Goal: Transaction & Acquisition: Subscribe to service/newsletter

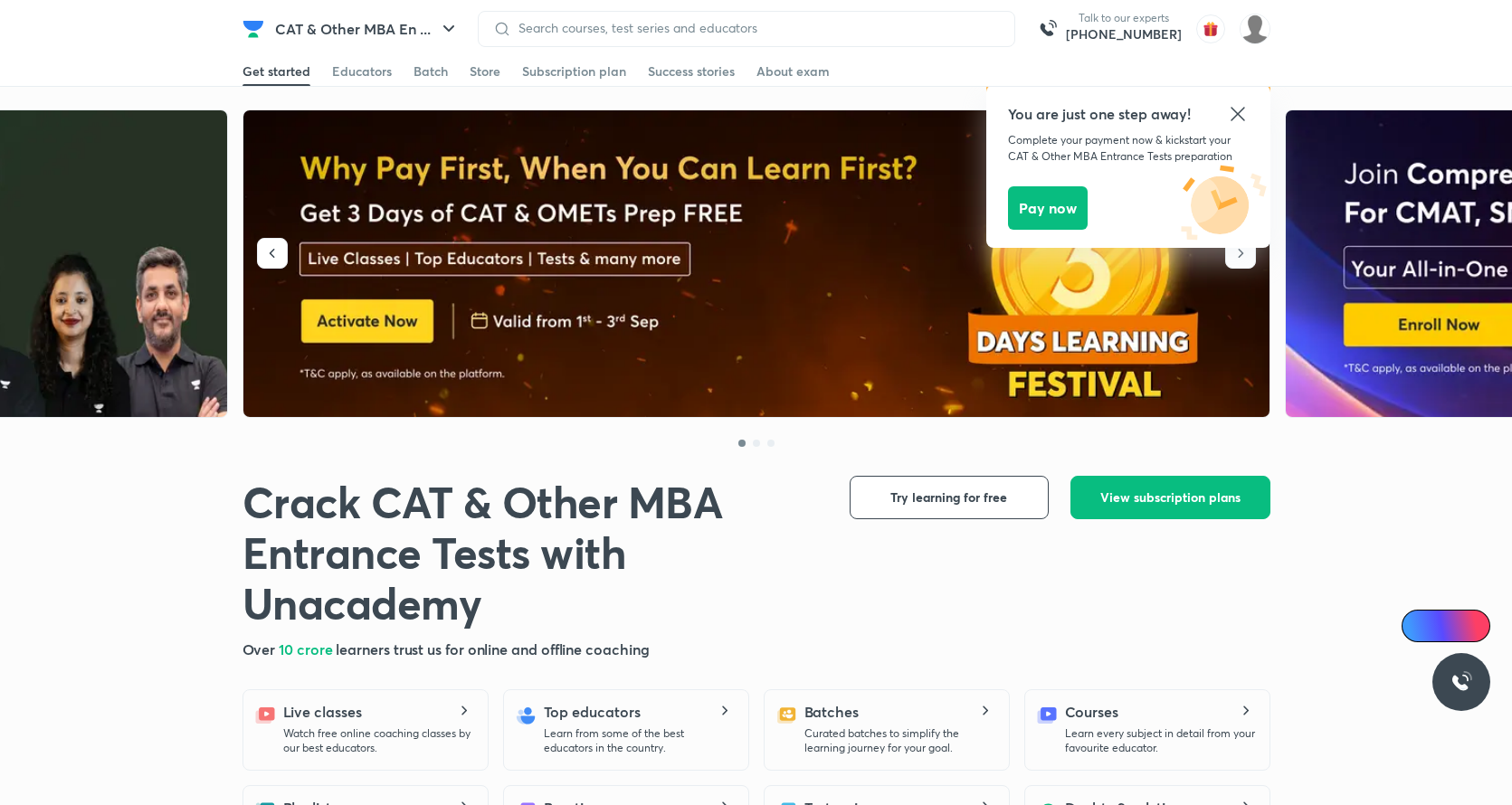
click at [759, 295] on img at bounding box center [757, 264] width 1027 height 308
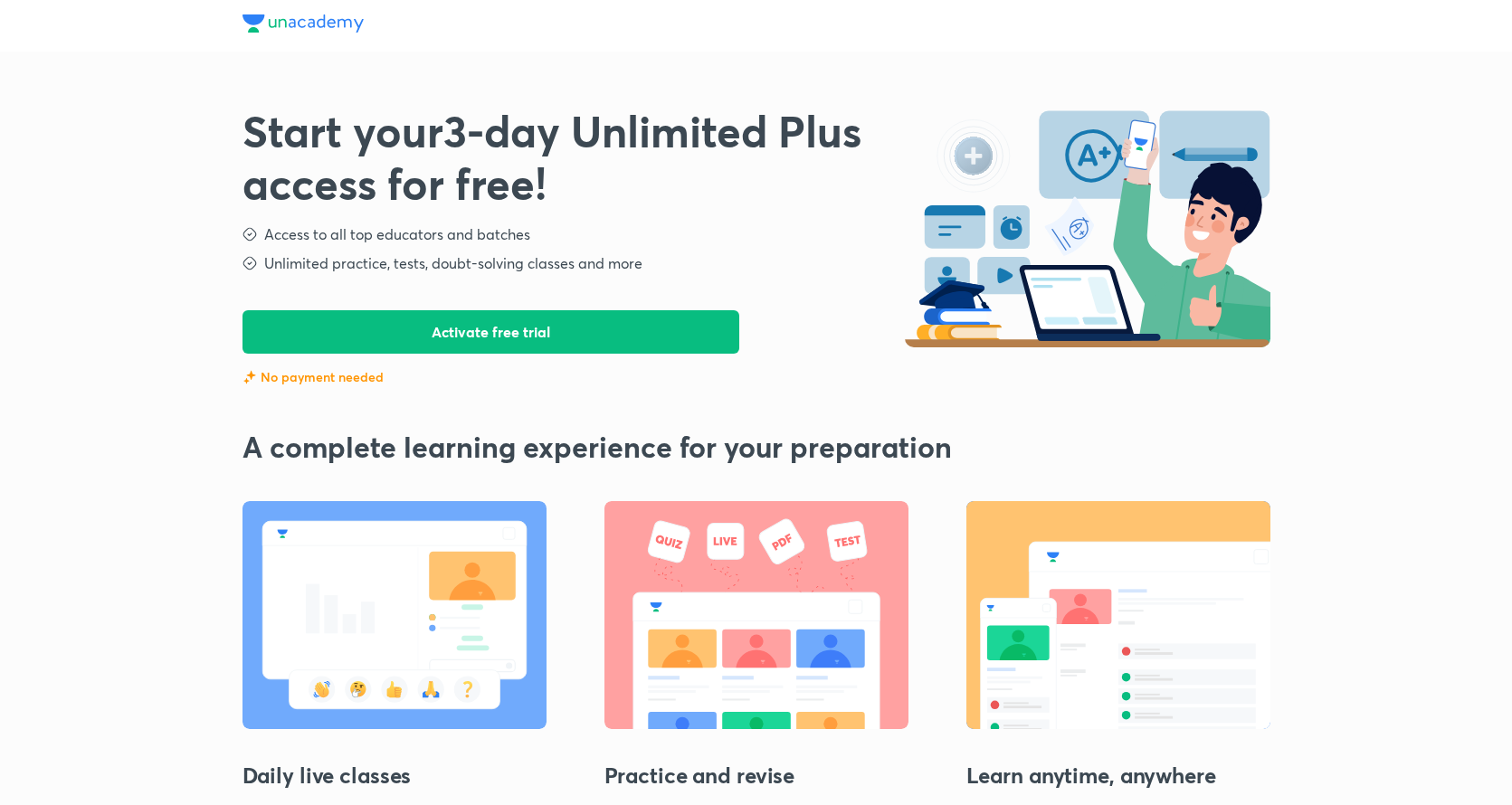
click at [625, 343] on button "Activate free trial" at bounding box center [490, 332] width 497 height 44
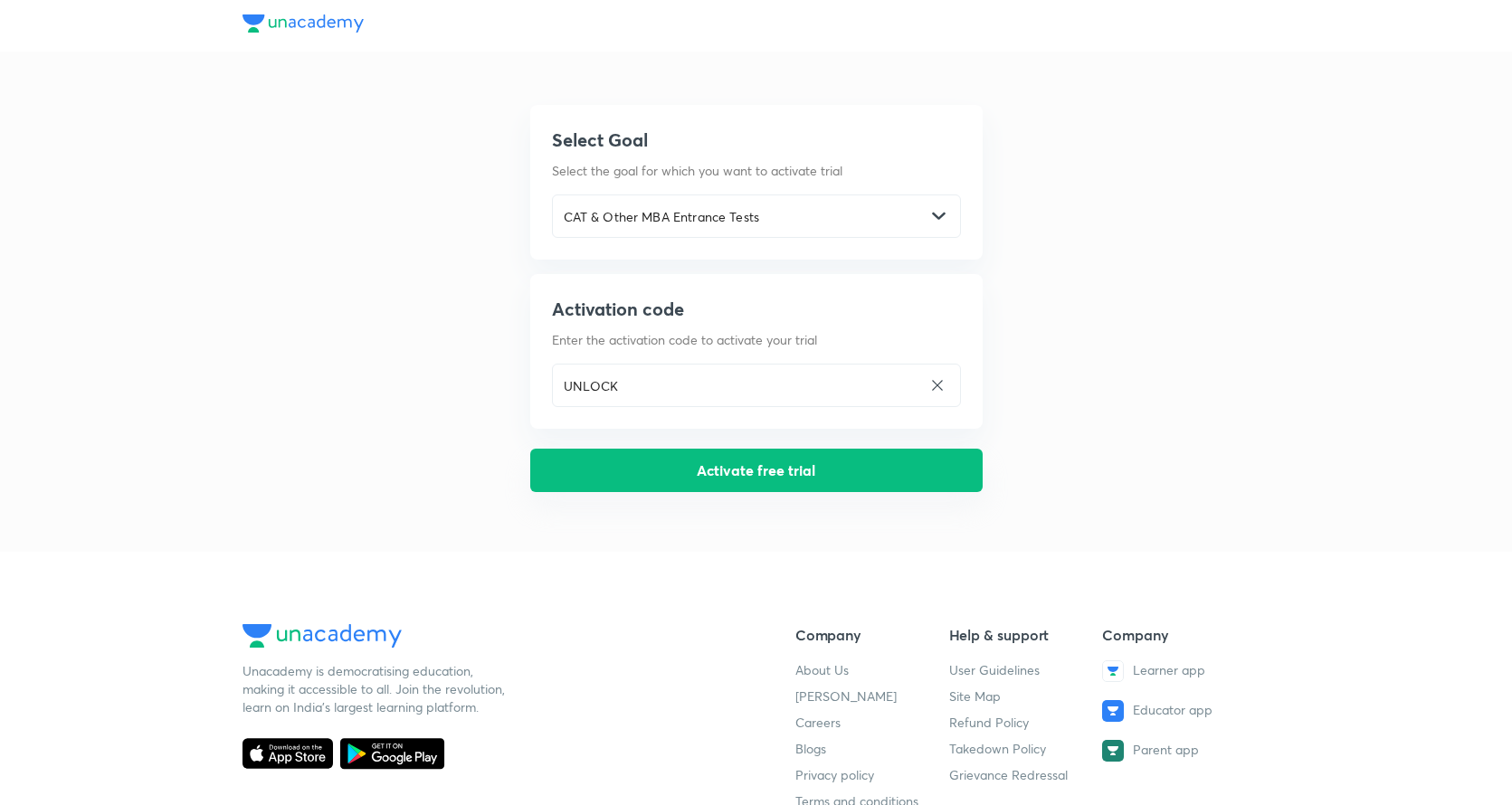
click at [669, 479] on button "Activate free trial" at bounding box center [756, 470] width 452 height 44
click at [689, 473] on button "Activate free trial" at bounding box center [756, 470] width 452 height 44
click at [634, 457] on button "Activate free trial" at bounding box center [756, 470] width 452 height 44
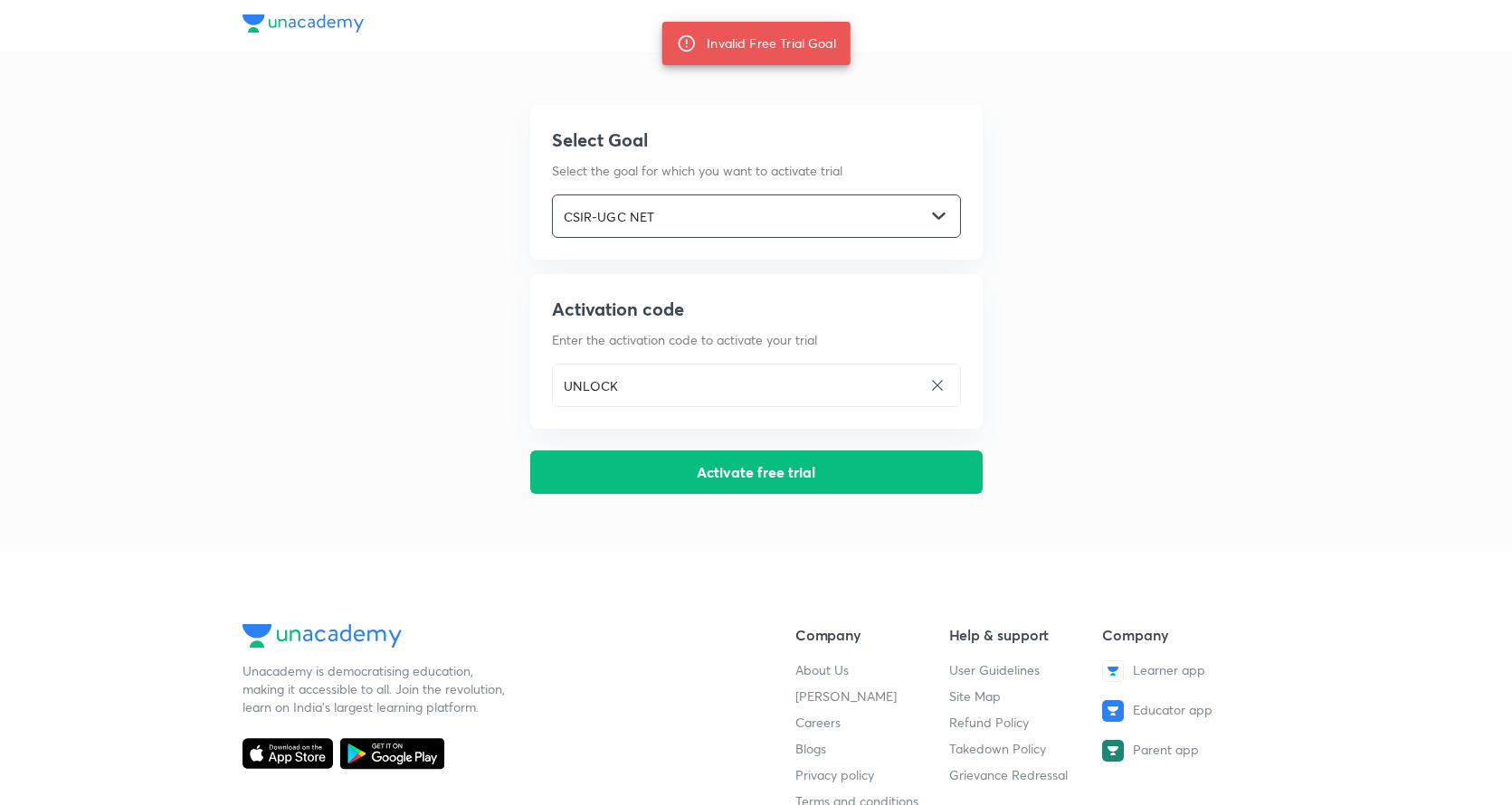
click at [873, 212] on input "CSIR-UGC NET" at bounding box center [738, 217] width 373 height 37
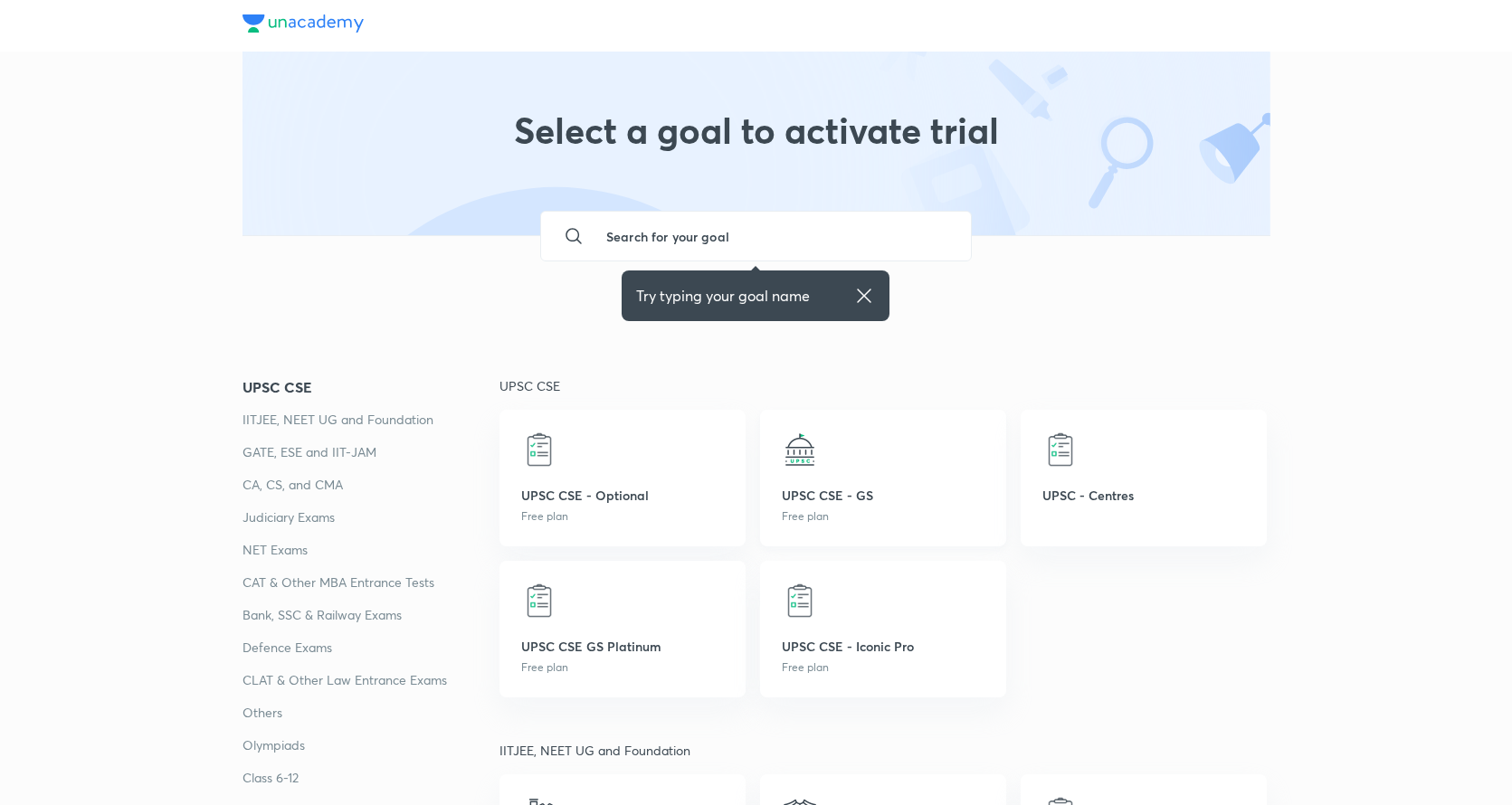
click at [801, 494] on p "UPSC CSE - GS" at bounding box center [882, 495] width 202 height 19
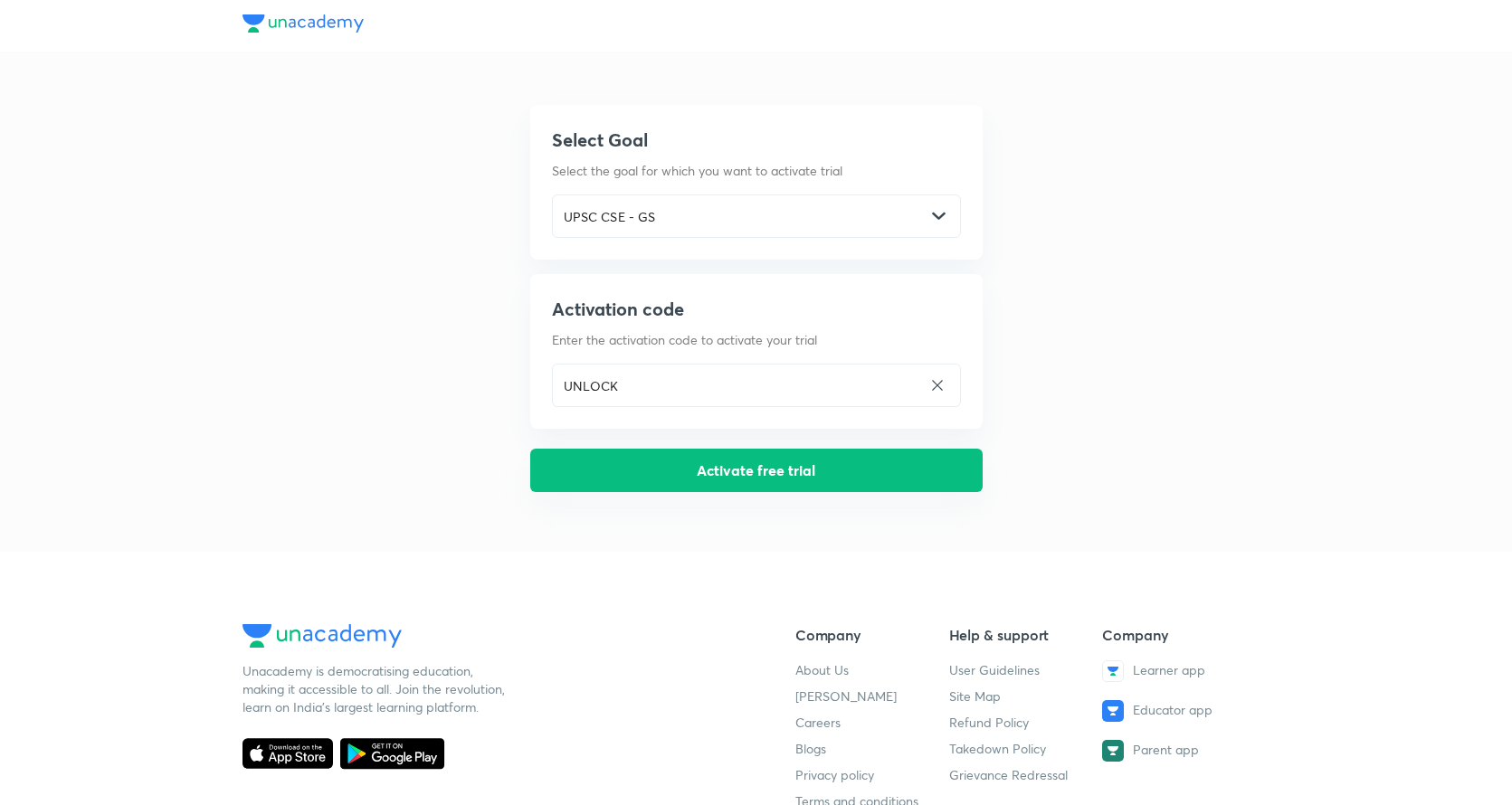
click at [626, 469] on button "Activate free trial" at bounding box center [756, 470] width 452 height 44
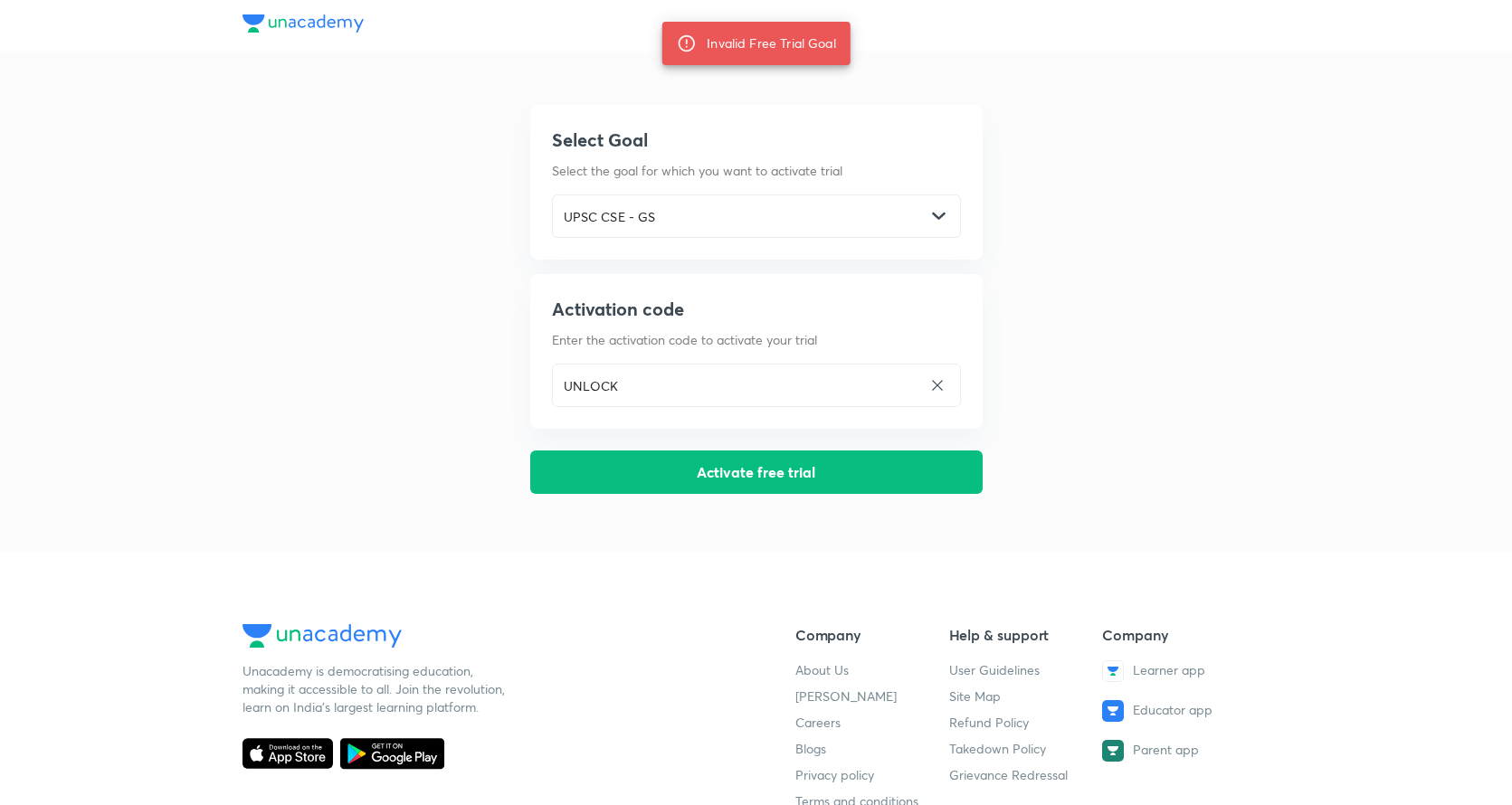
click at [290, 28] on img at bounding box center [303, 23] width 122 height 18
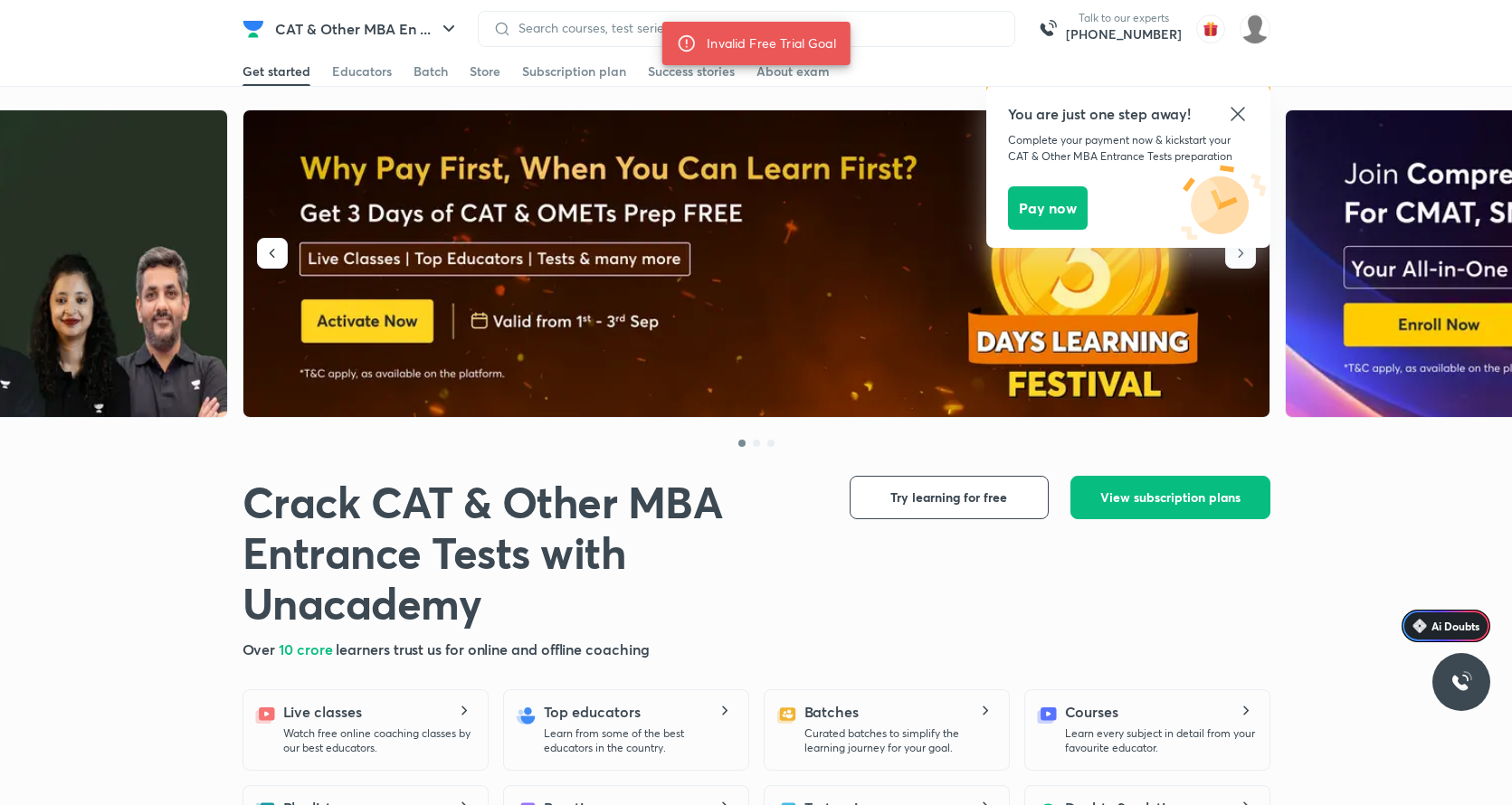
click at [513, 305] on img at bounding box center [757, 264] width 1027 height 308
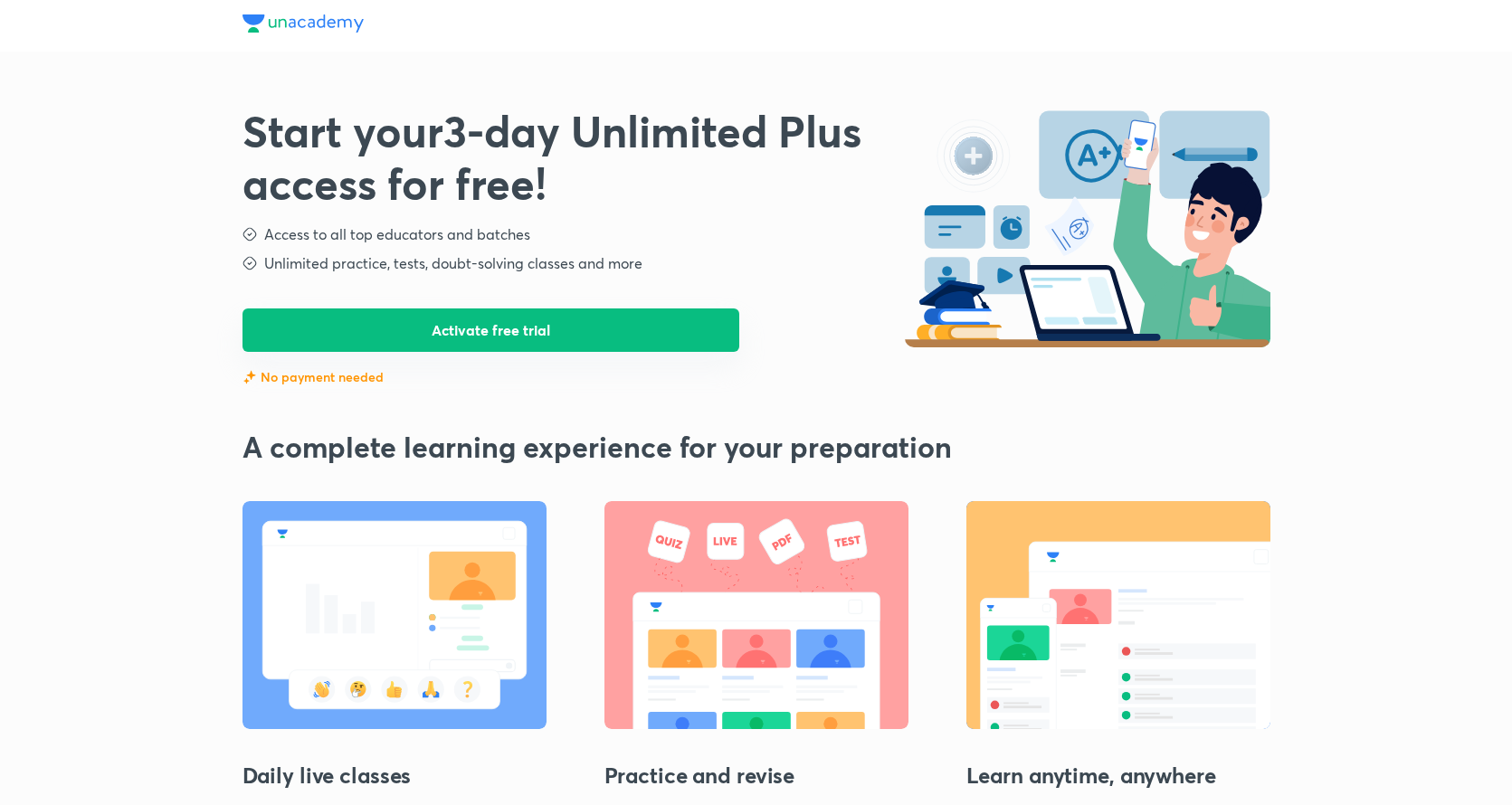
click at [516, 338] on button "Activate free trial" at bounding box center [490, 330] width 497 height 44
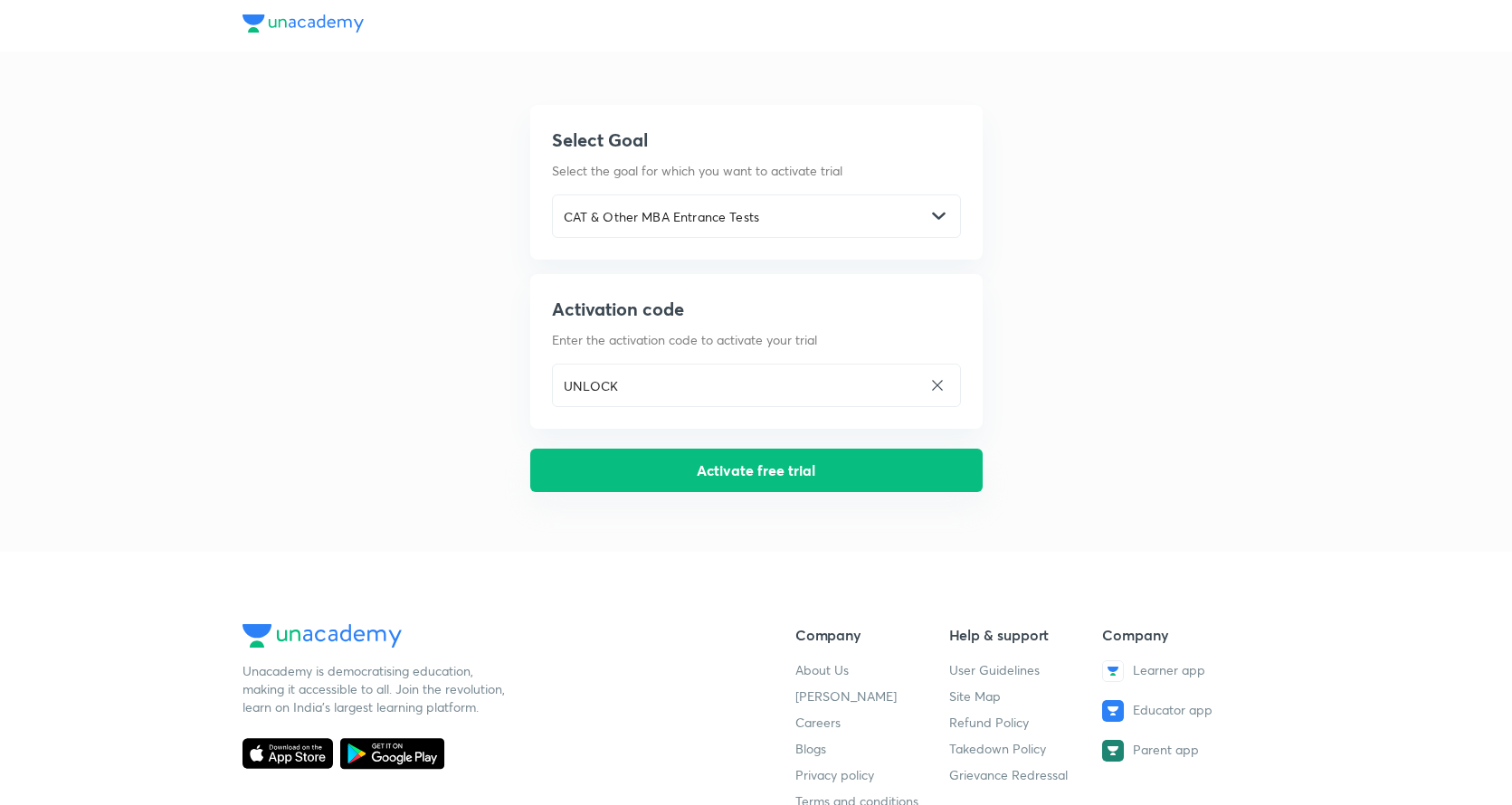
click at [613, 471] on button "Activate free trial" at bounding box center [756, 470] width 452 height 44
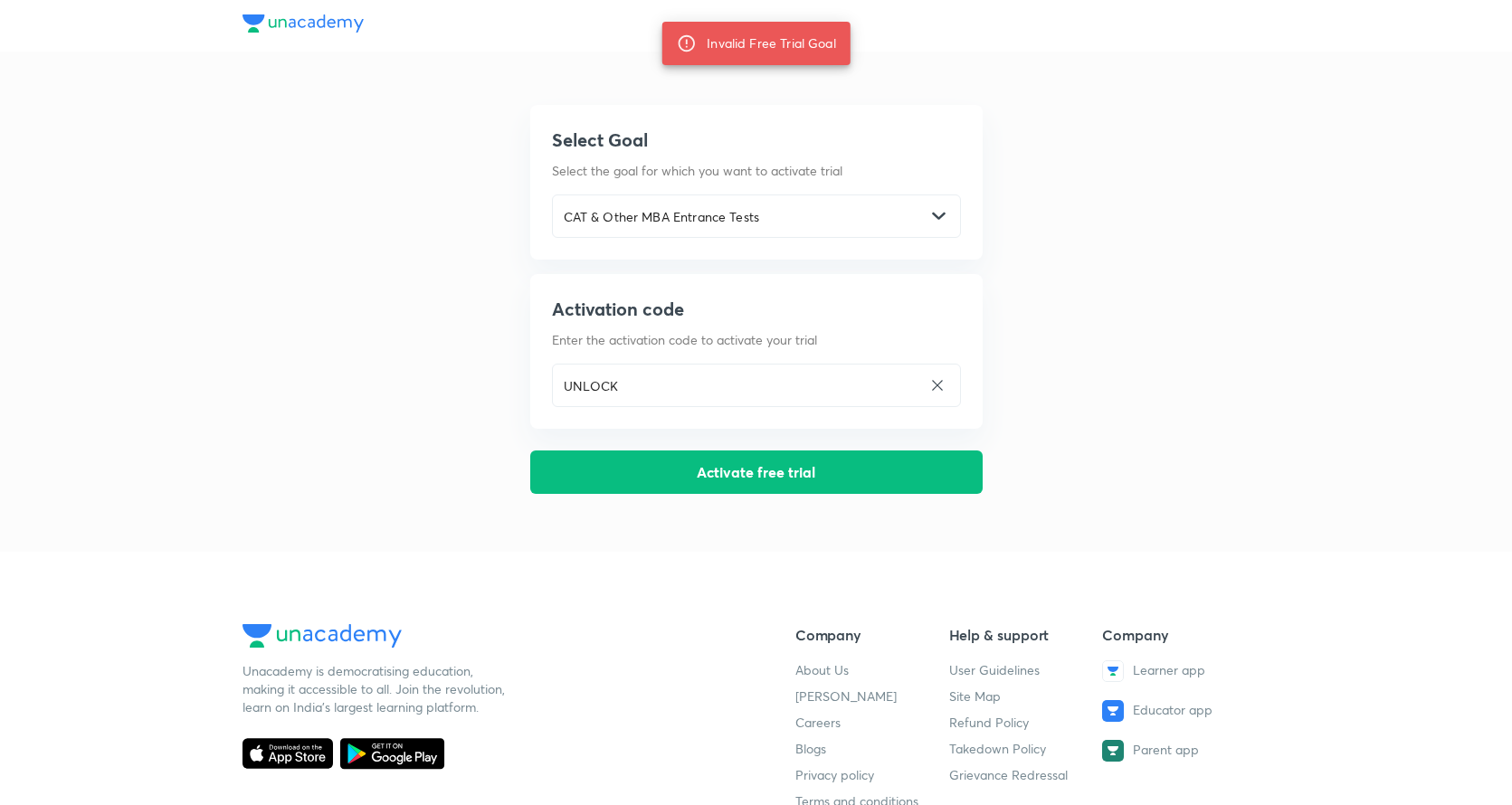
click at [311, 21] on img at bounding box center [303, 23] width 122 height 18
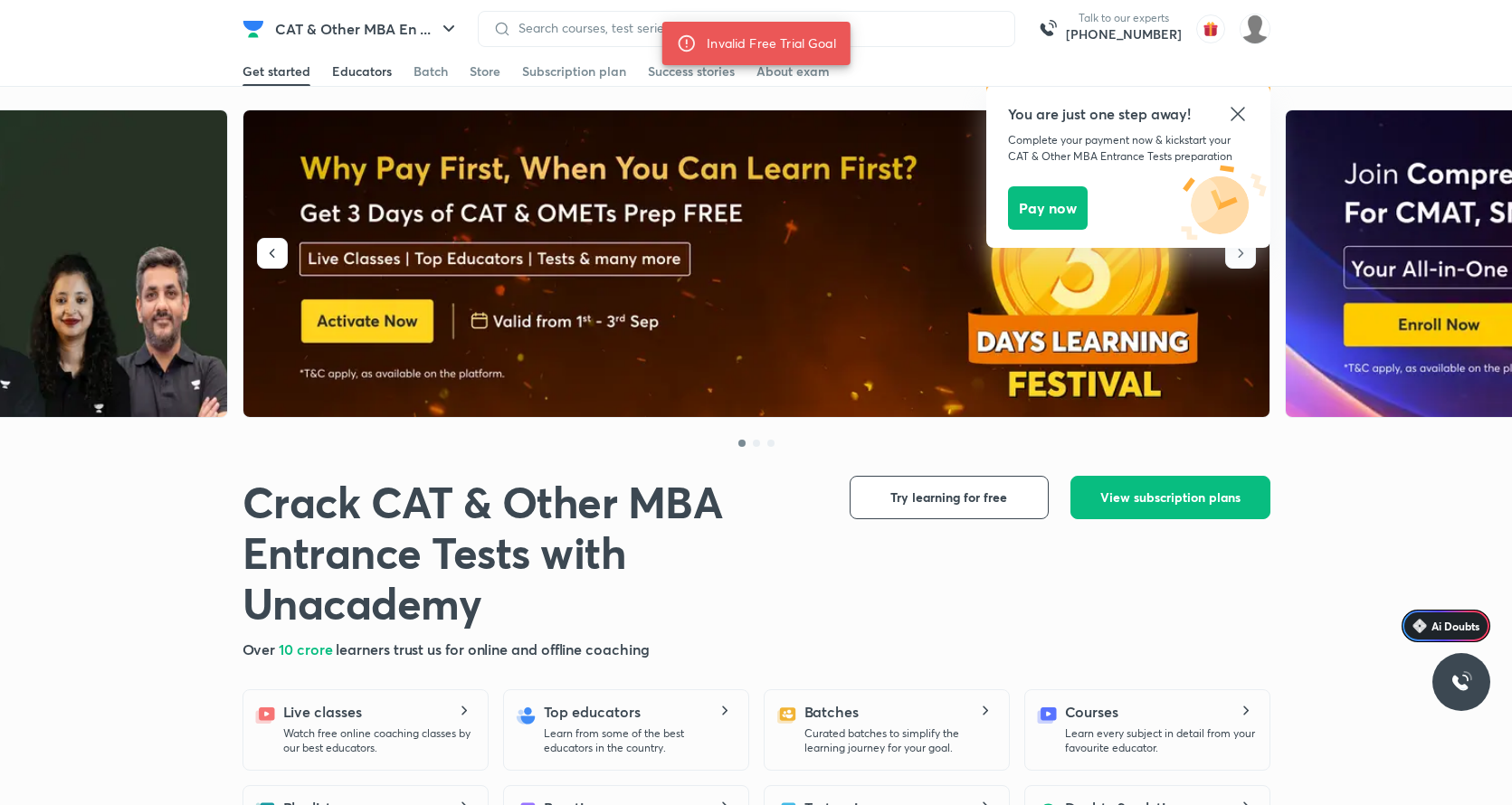
click at [373, 75] on div "Educators" at bounding box center [361, 71] width 59 height 18
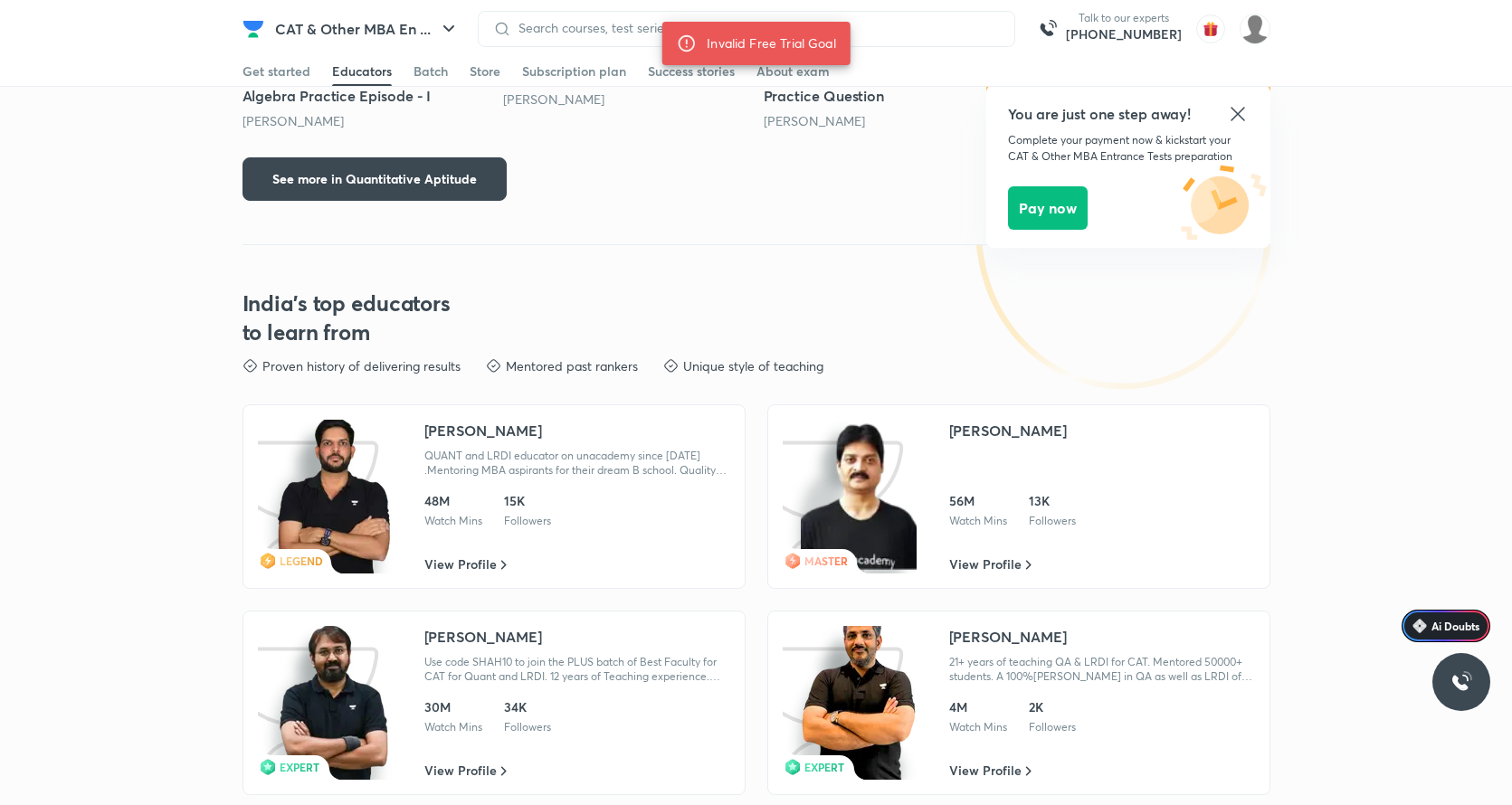
scroll to position [3005, 0]
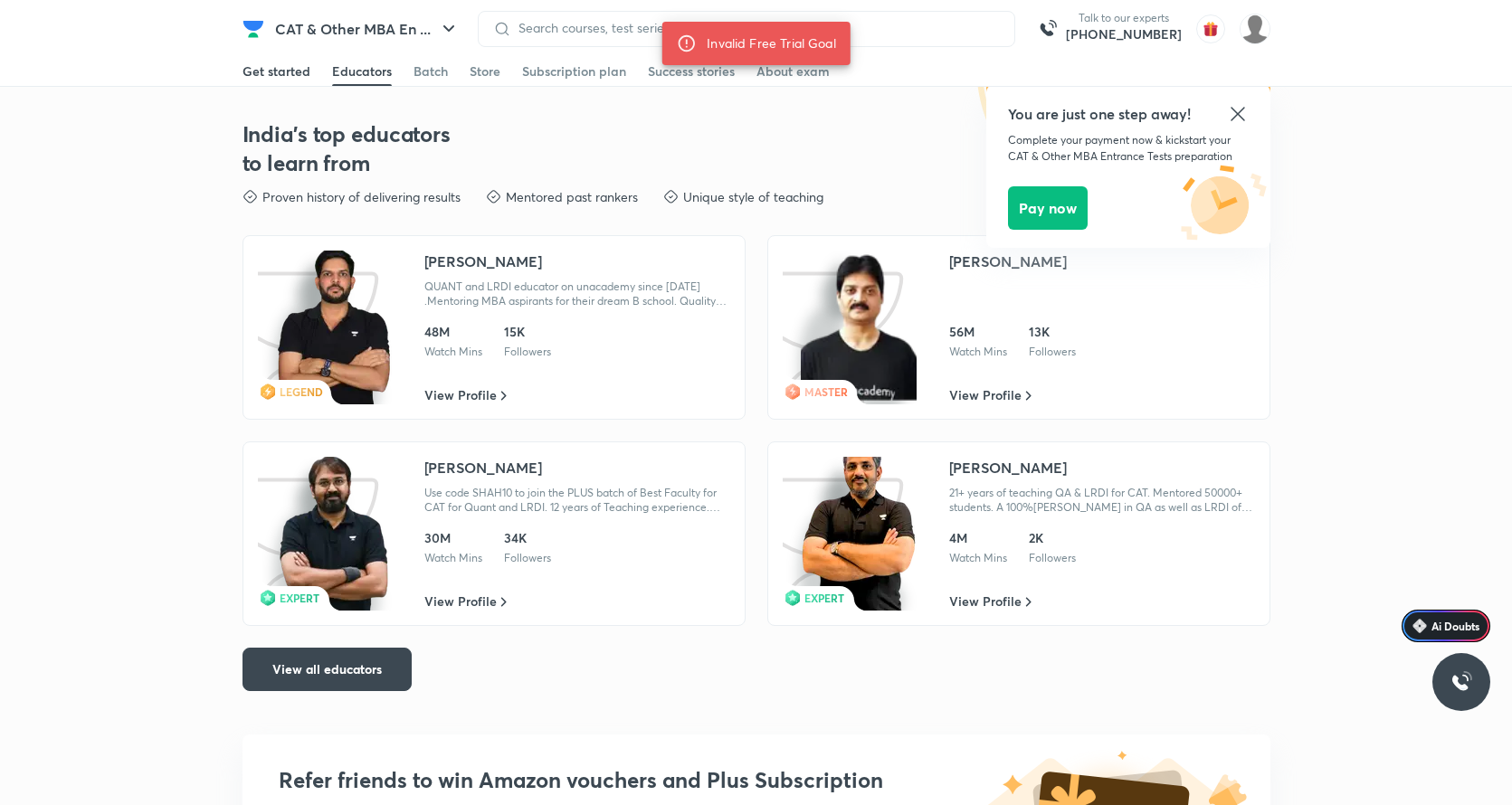
click at [298, 71] on div "Get started" at bounding box center [276, 71] width 68 height 18
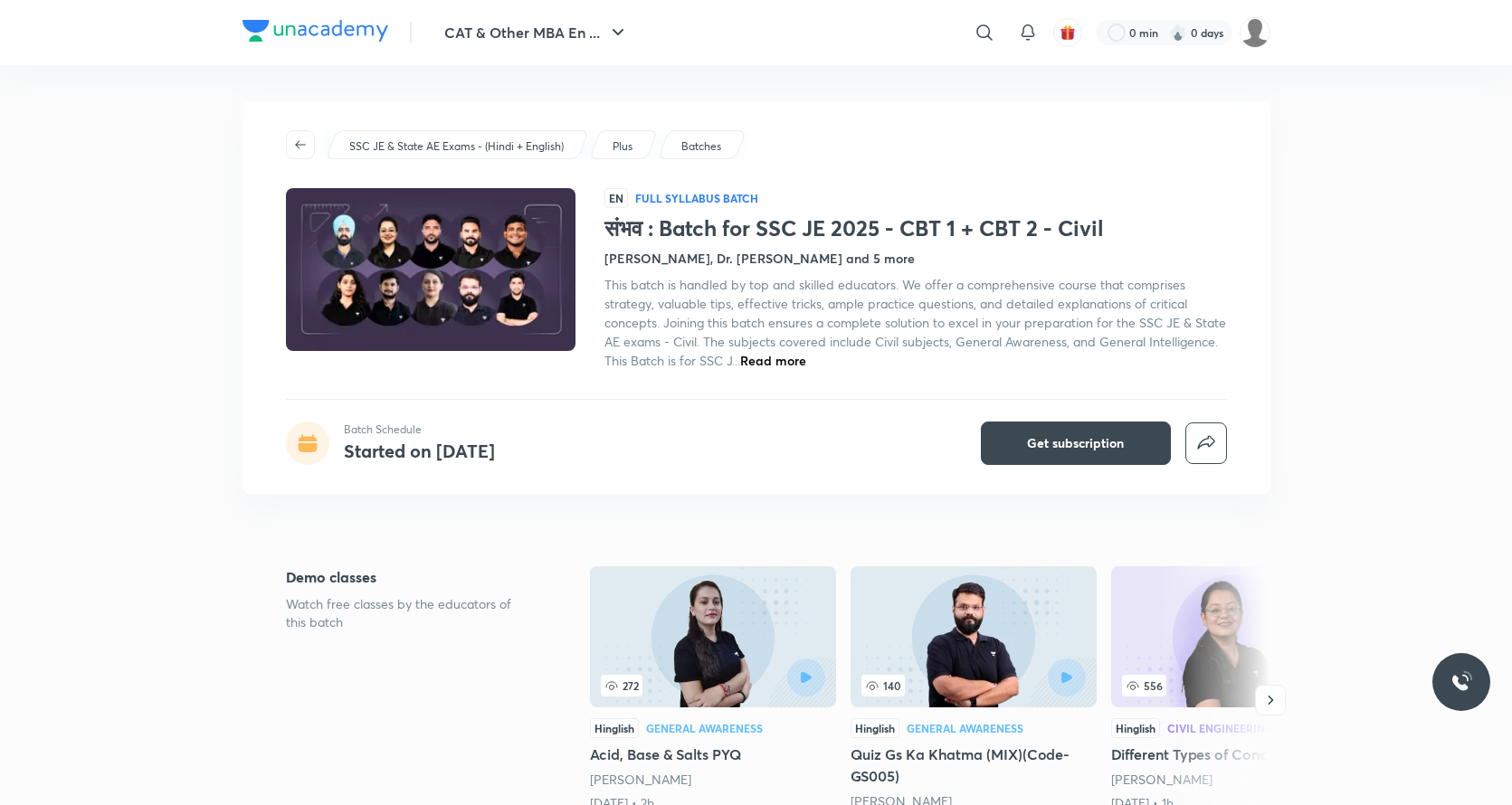
click at [366, 148] on p "SSC JE & State AE Exams - (Hindi + English)" at bounding box center [456, 146] width 214 height 17
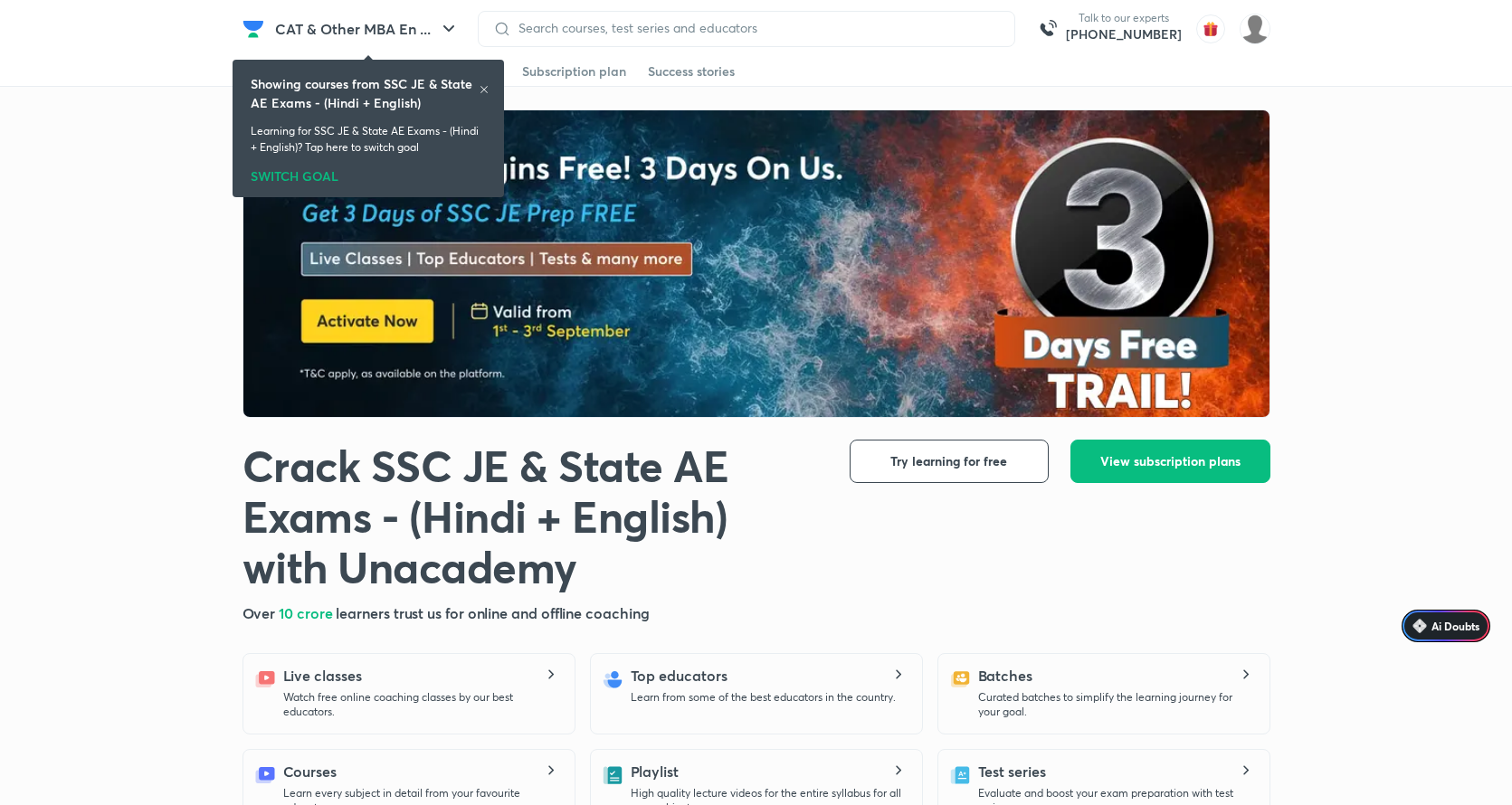
click at [509, 238] on img at bounding box center [757, 264] width 1027 height 308
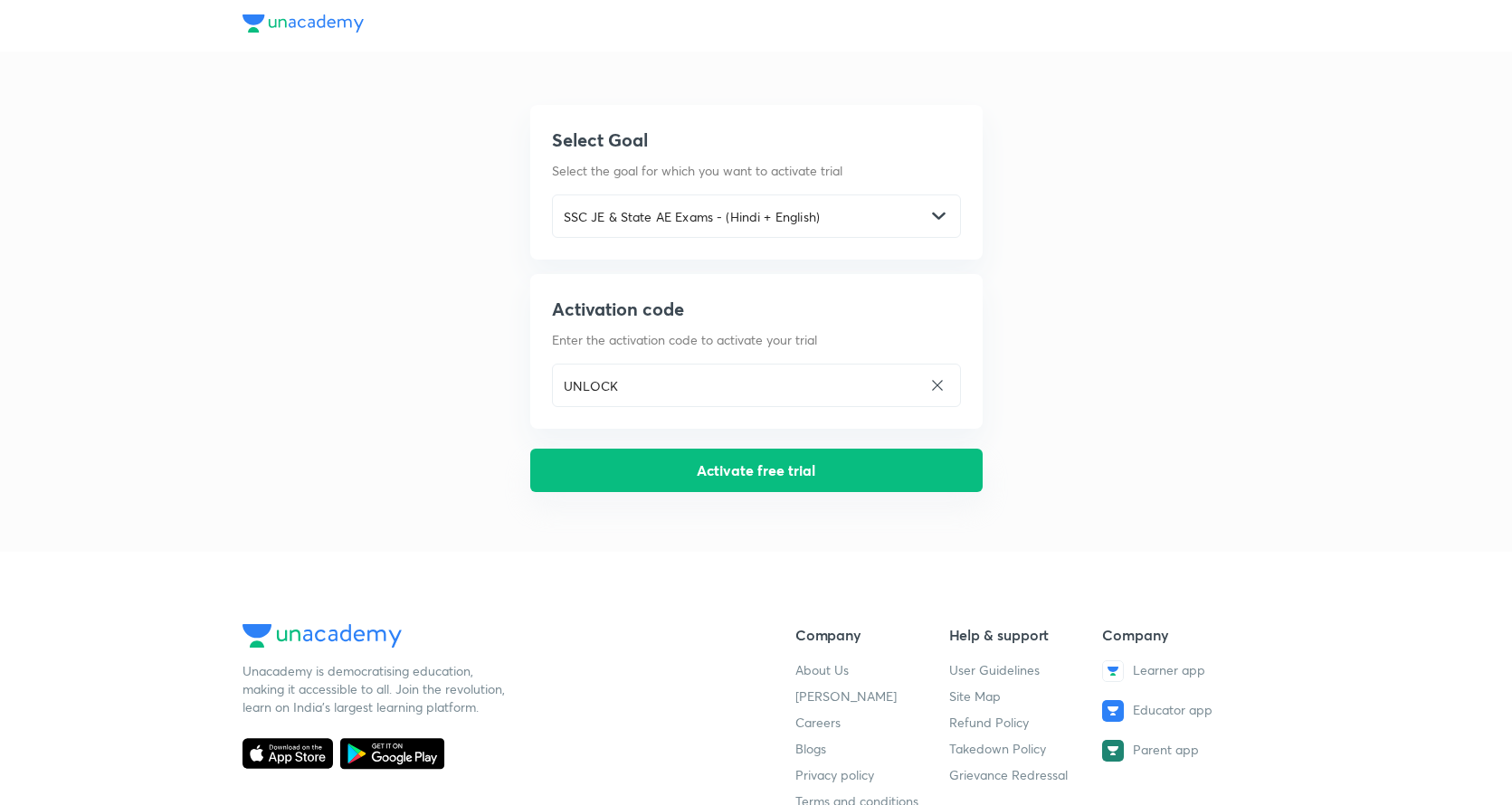
click at [604, 461] on button "Activate free trial" at bounding box center [756, 470] width 452 height 44
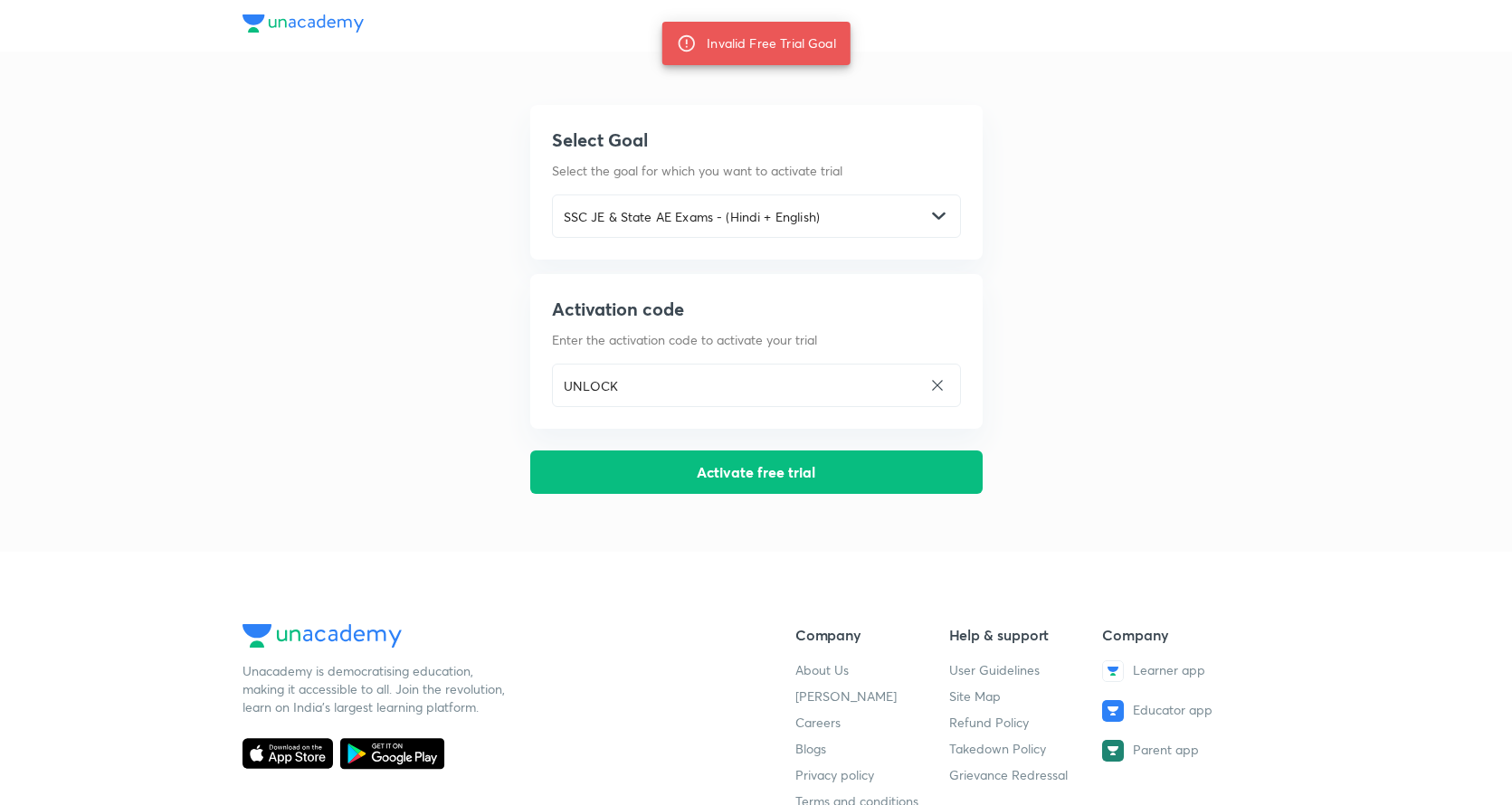
click at [330, 28] on img at bounding box center [303, 23] width 122 height 18
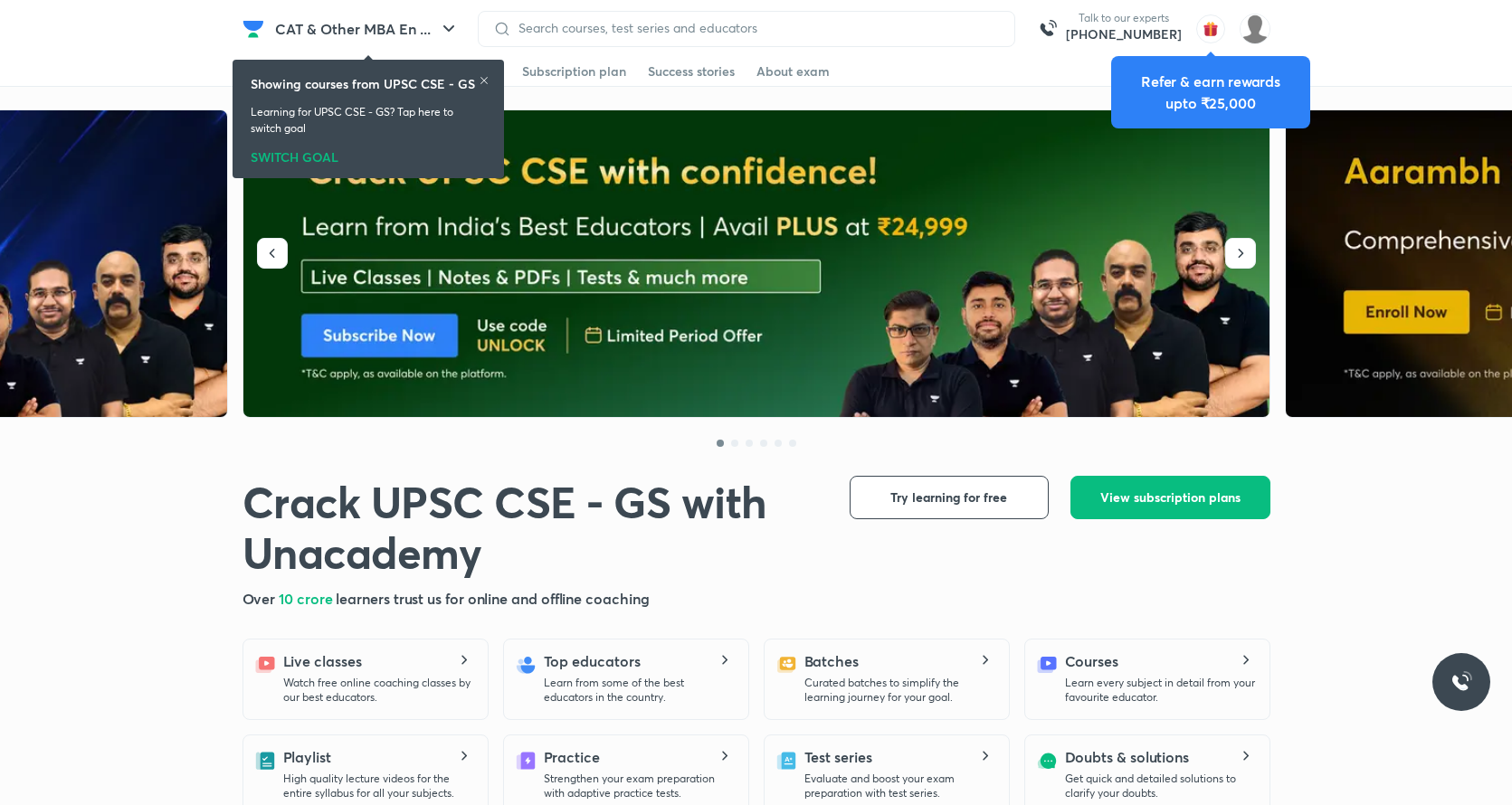
click at [483, 73] on div "Showing courses from UPSC CSE - GS Learning for UPSC CSE - GS? Tap here to swit…" at bounding box center [368, 119] width 257 height 111
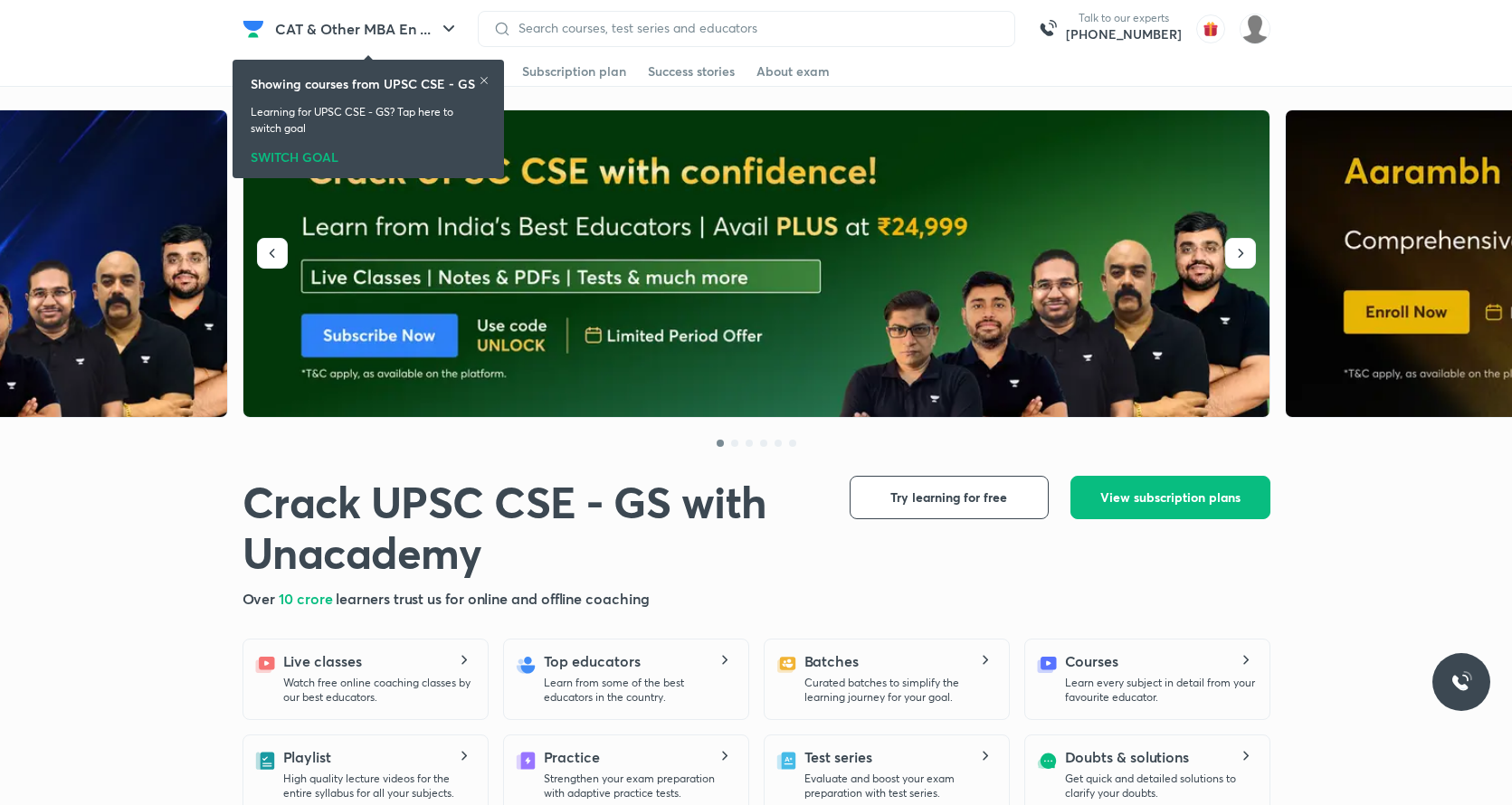
click at [484, 80] on icon at bounding box center [484, 80] width 7 height 7
click at [577, 187] on img at bounding box center [757, 264] width 1027 height 308
click at [1241, 264] on button "button" at bounding box center [1241, 254] width 31 height 31
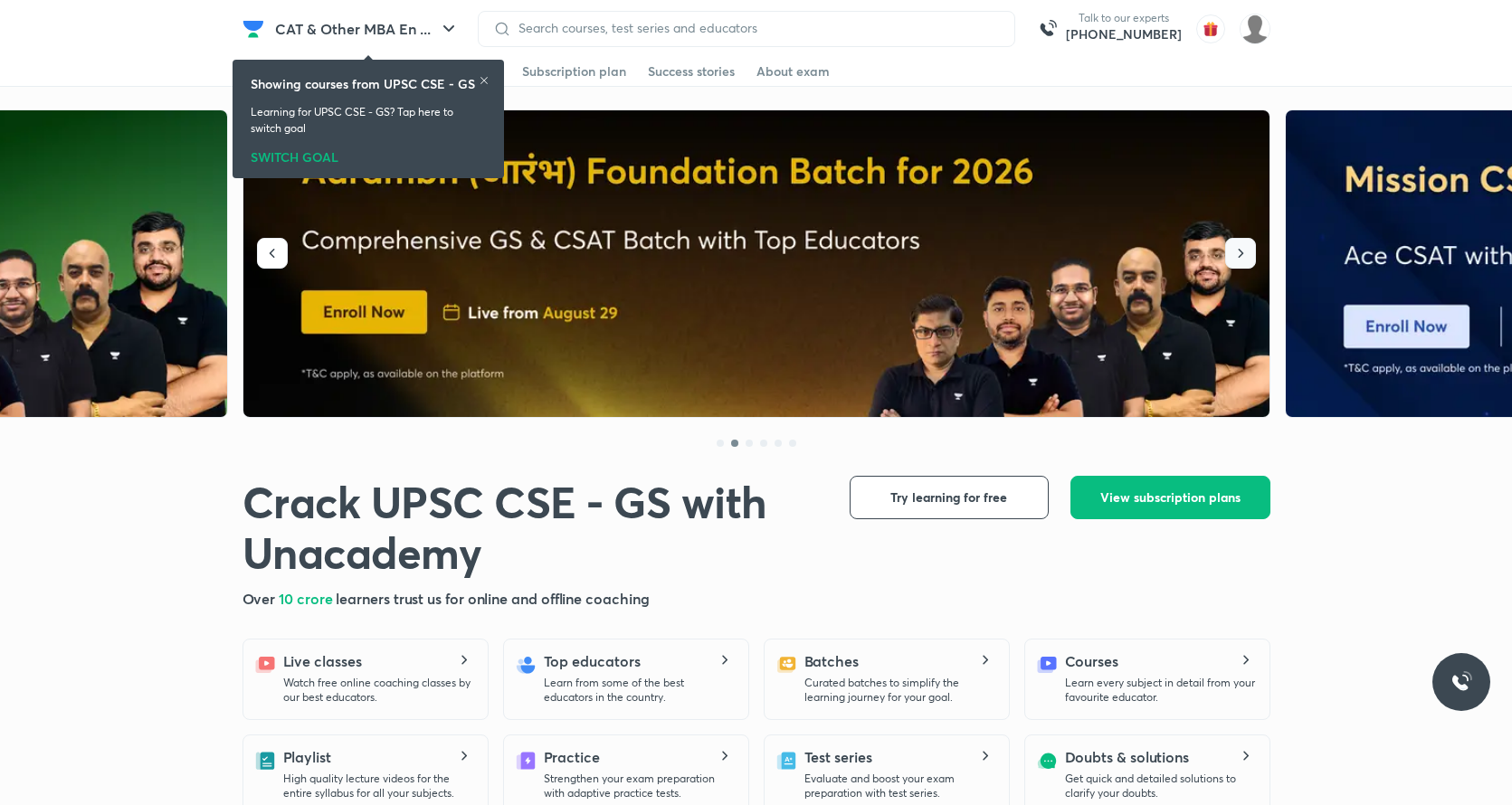
click at [1241, 264] on button "button" at bounding box center [1241, 254] width 31 height 31
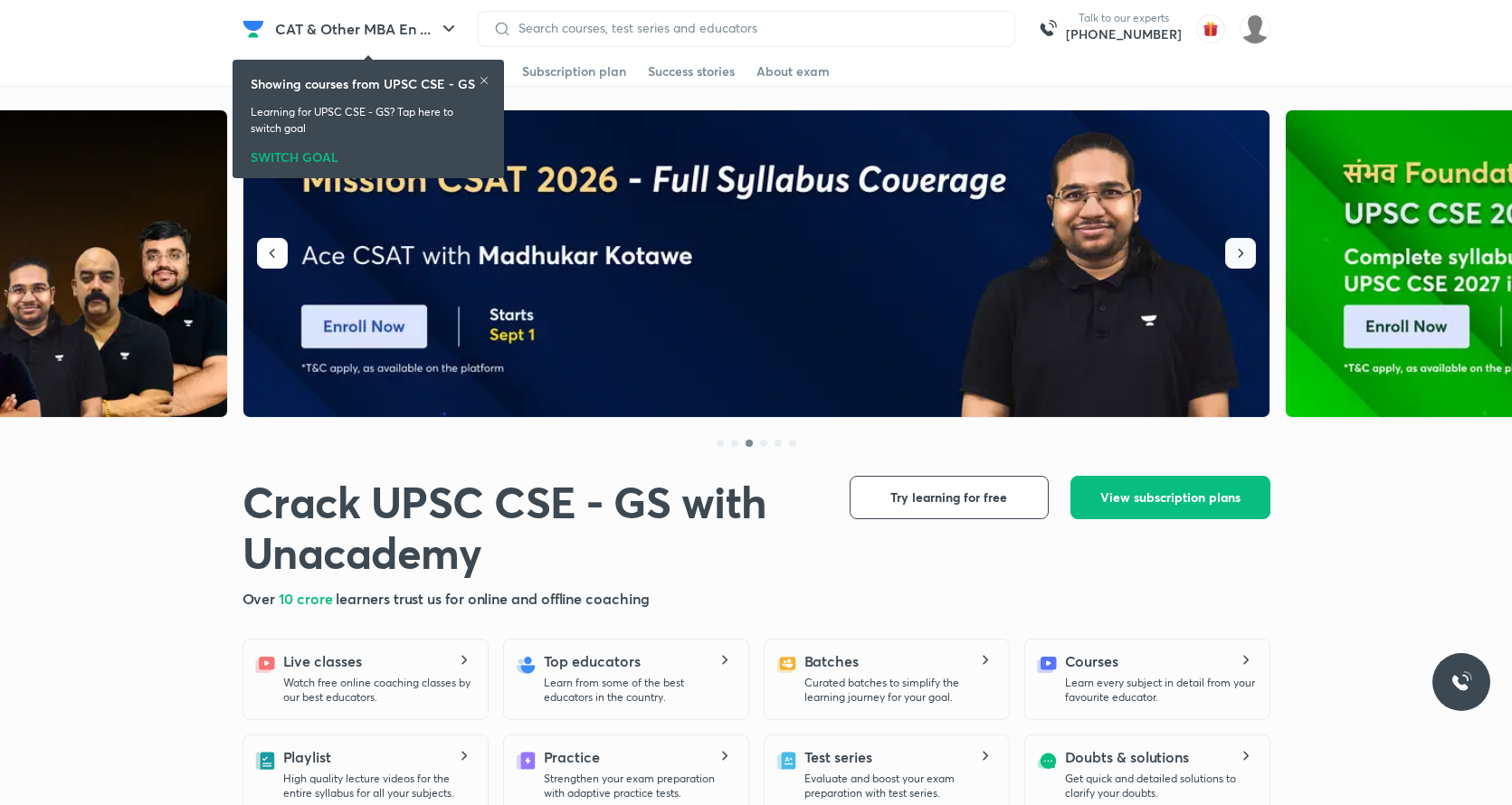
click at [1241, 264] on button "button" at bounding box center [1241, 254] width 31 height 31
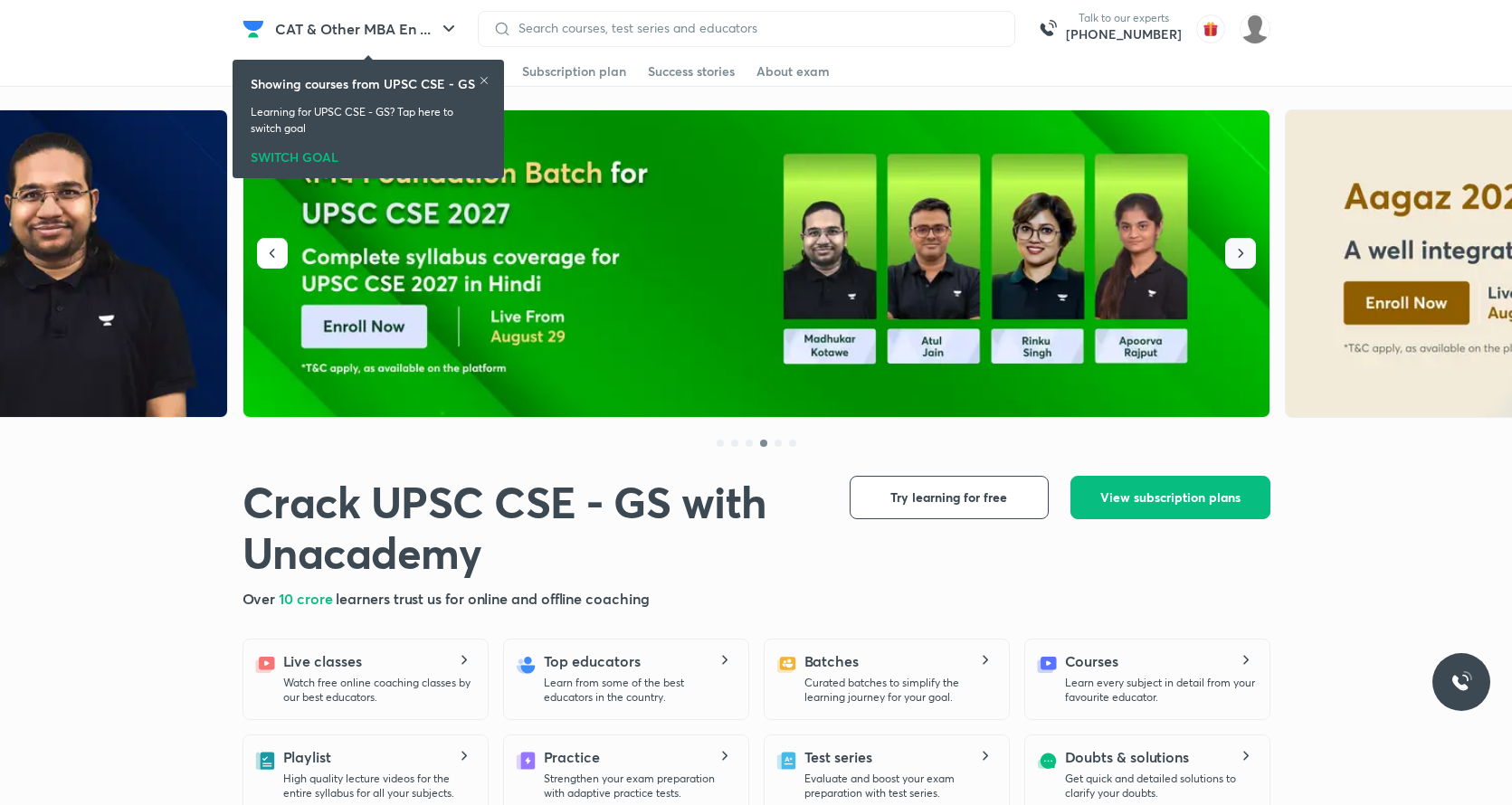
click at [1241, 264] on button "button" at bounding box center [1241, 254] width 31 height 31
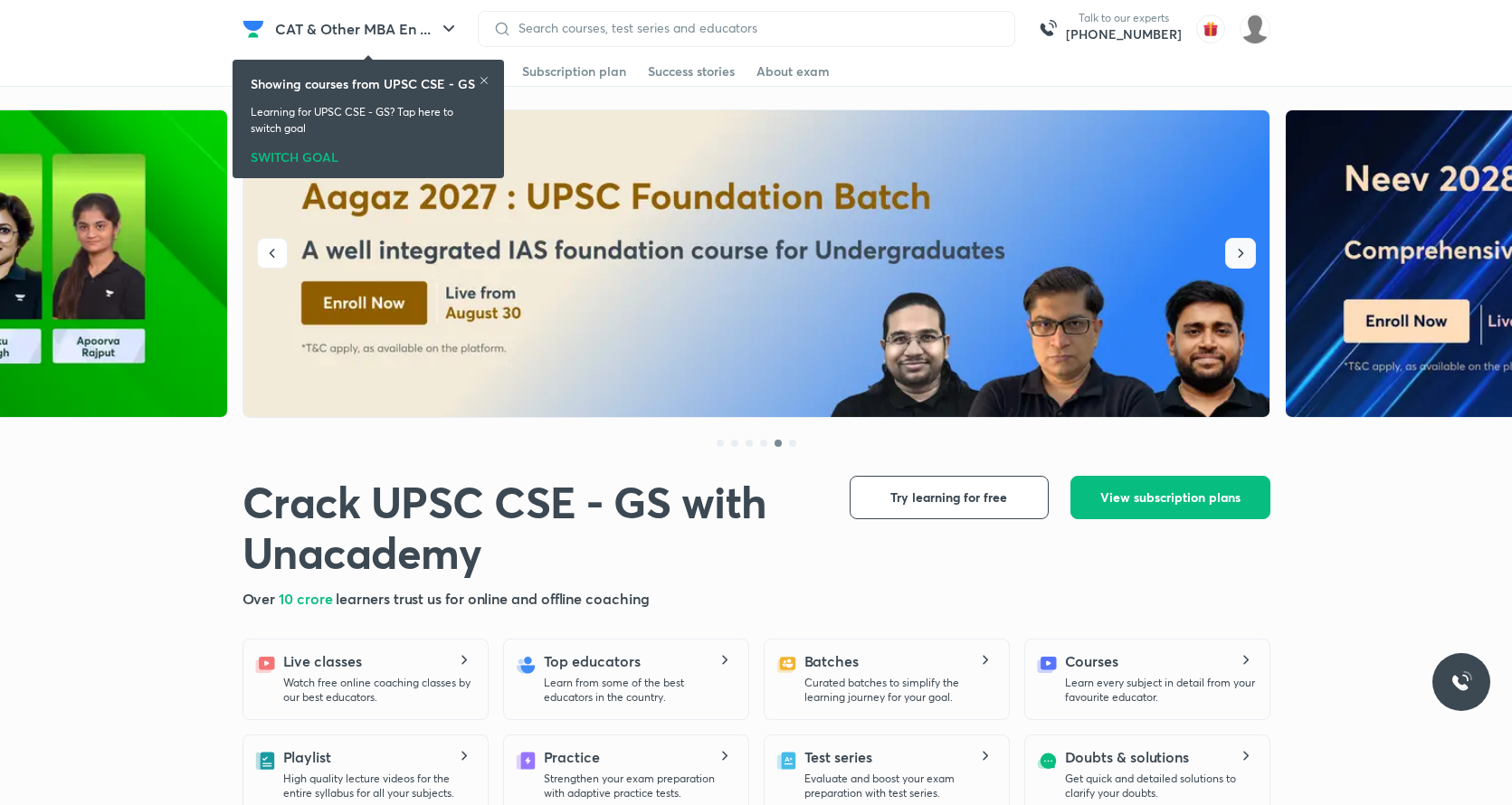
click at [1241, 264] on button "button" at bounding box center [1241, 254] width 31 height 31
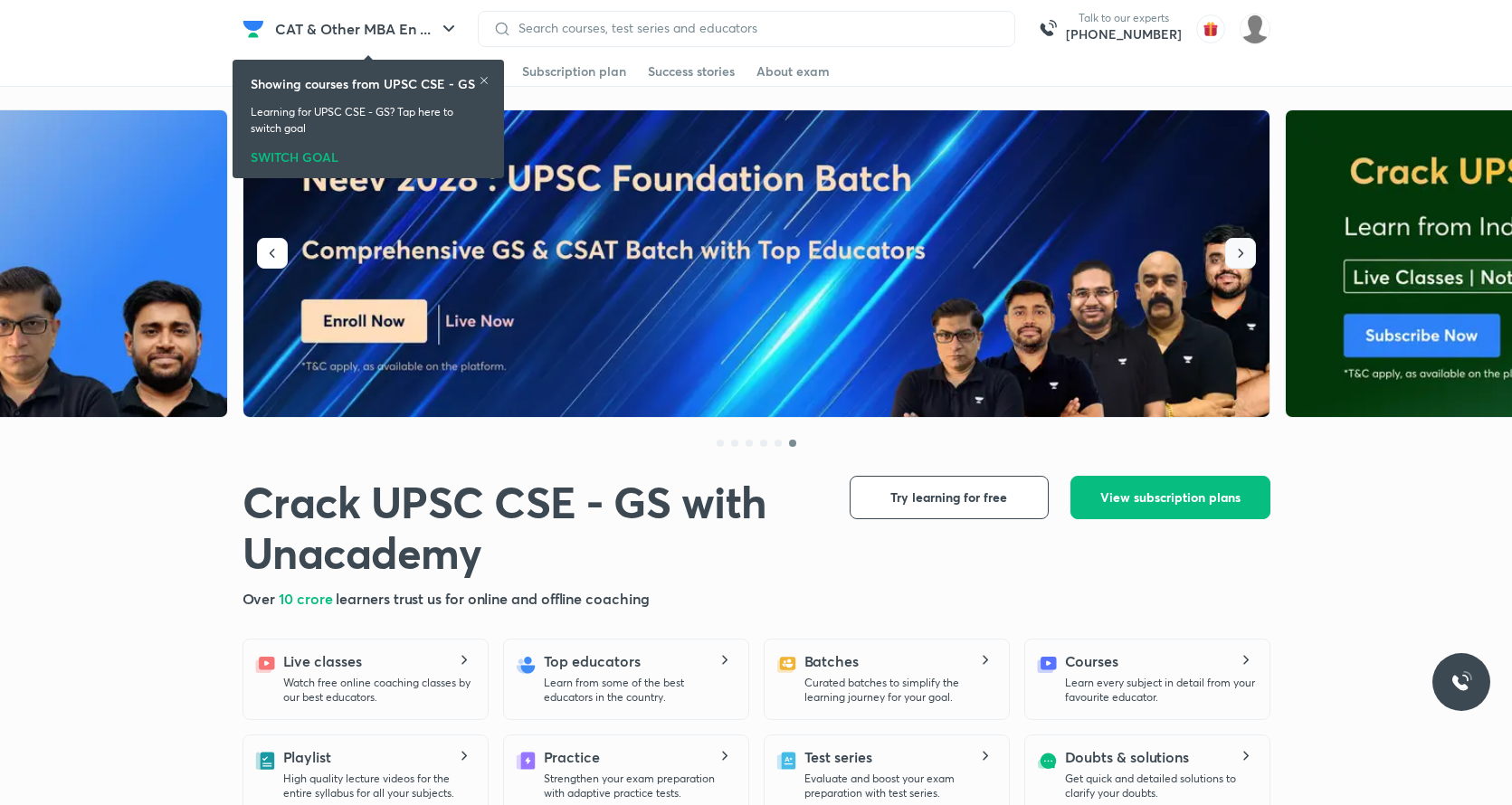
click at [1241, 264] on button "button" at bounding box center [1241, 254] width 31 height 31
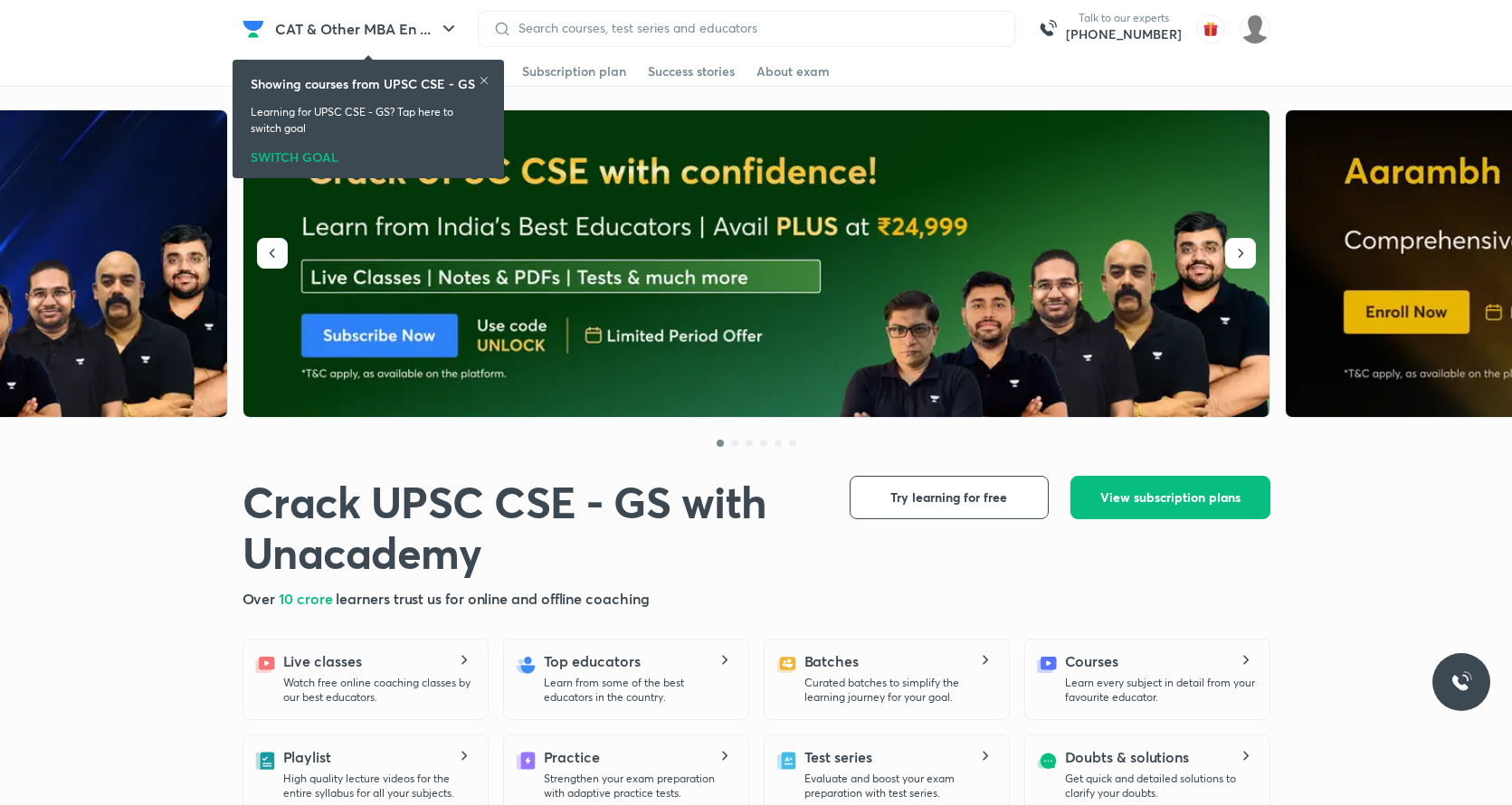
click at [483, 84] on icon at bounding box center [484, 80] width 11 height 11
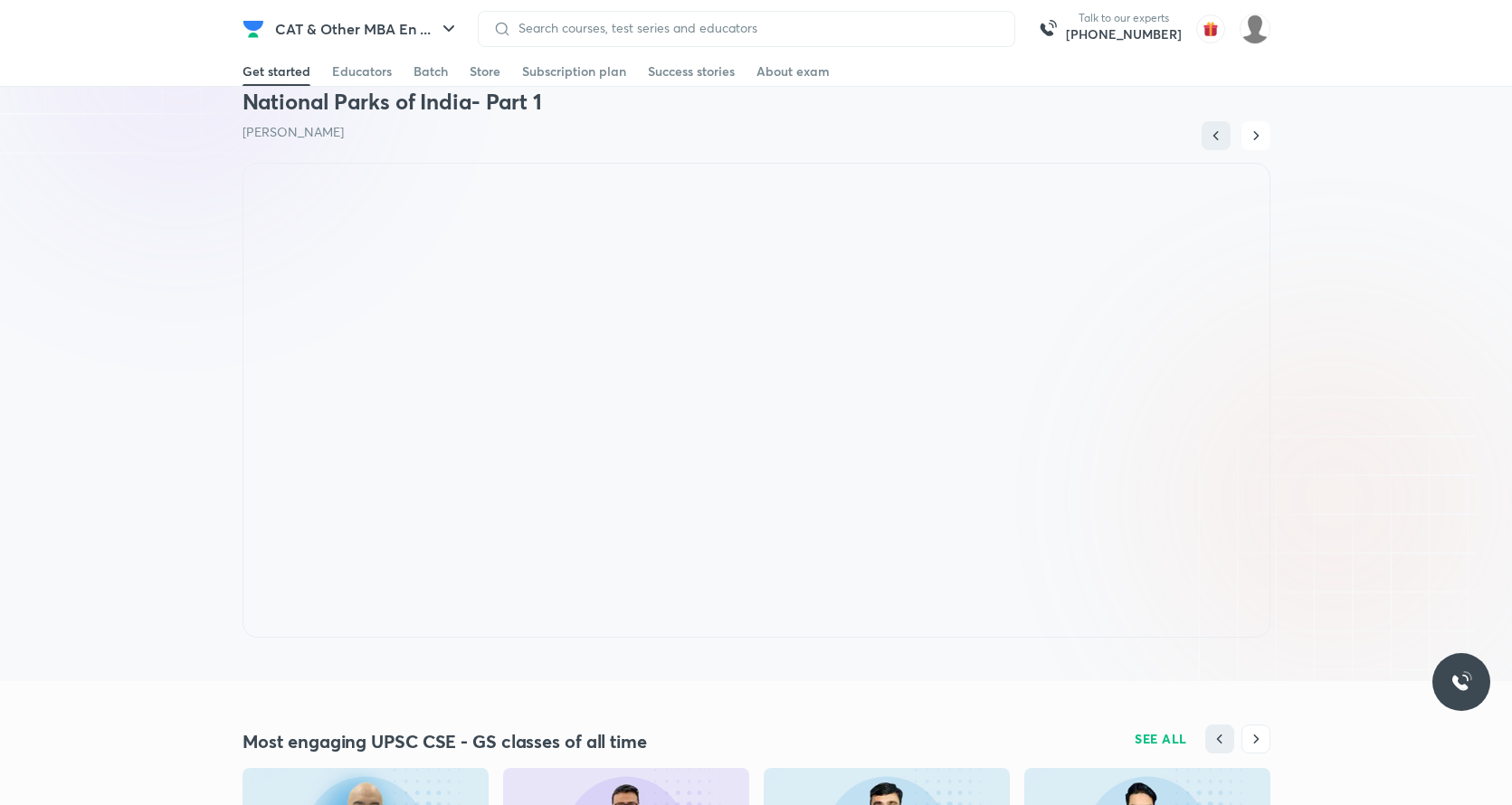
scroll to position [1238, 0]
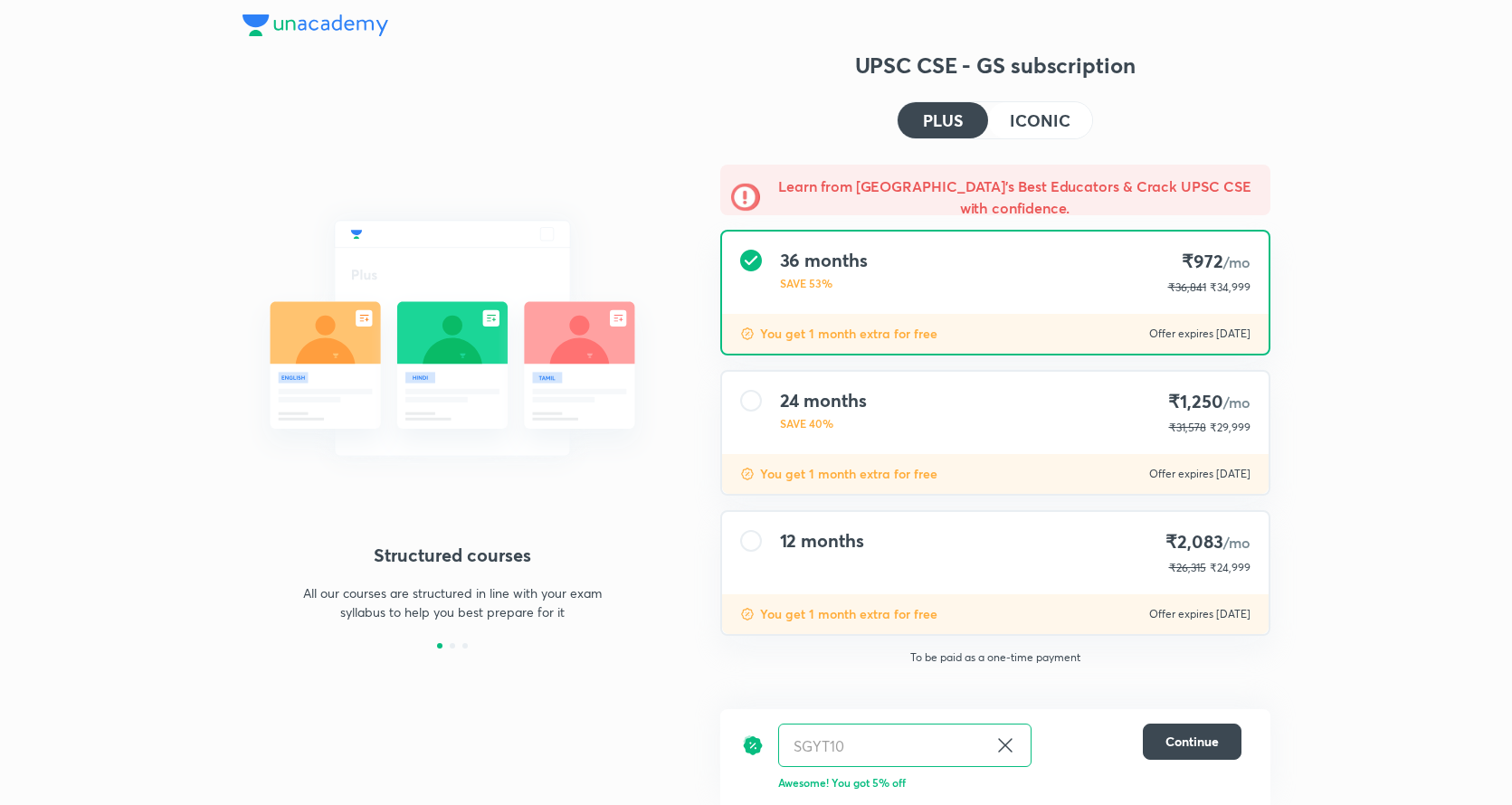
click at [362, 21] on img at bounding box center [315, 25] width 146 height 21
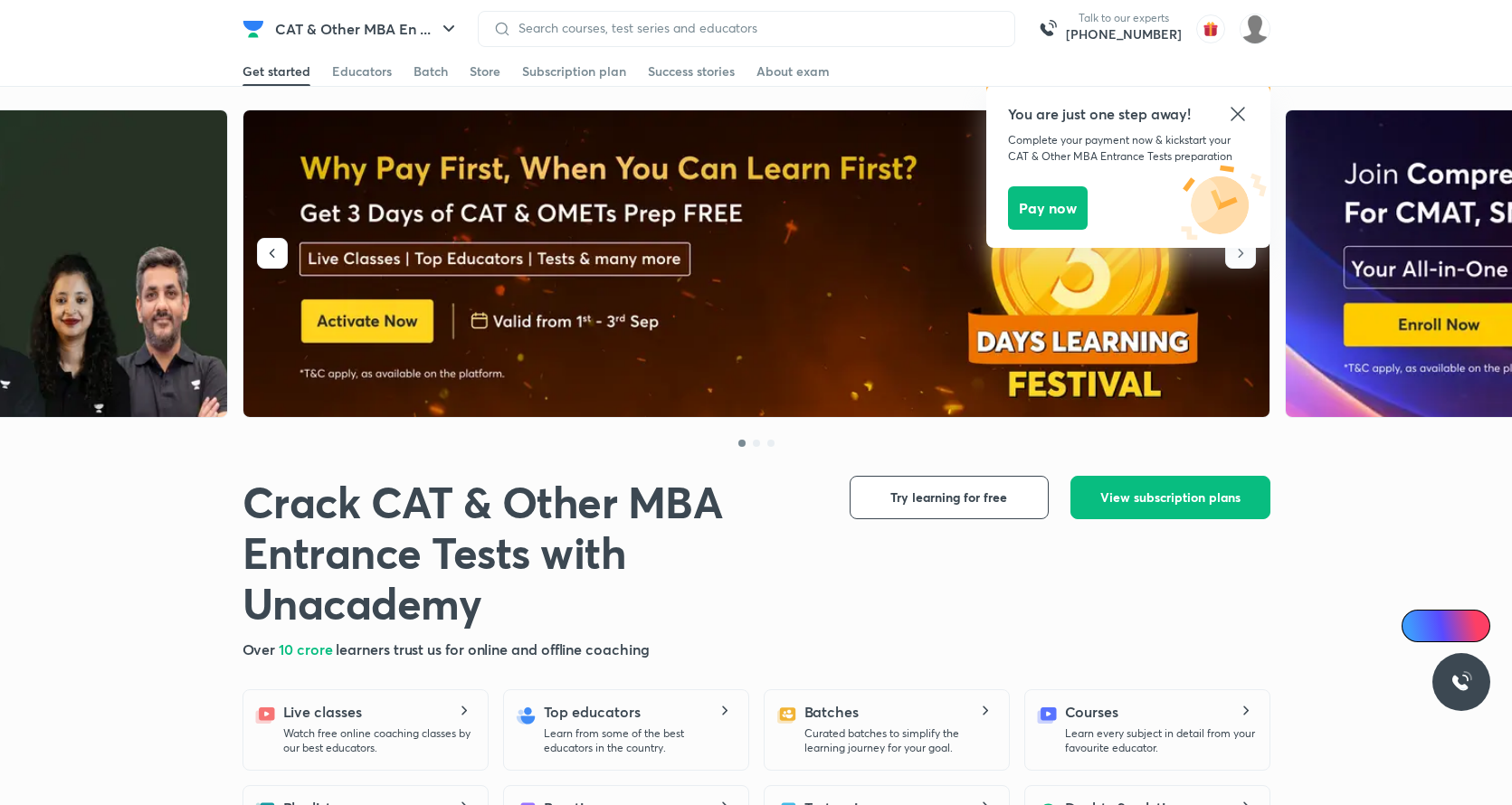
click at [461, 219] on img at bounding box center [757, 264] width 1027 height 308
click at [1242, 109] on icon at bounding box center [1237, 114] width 14 height 14
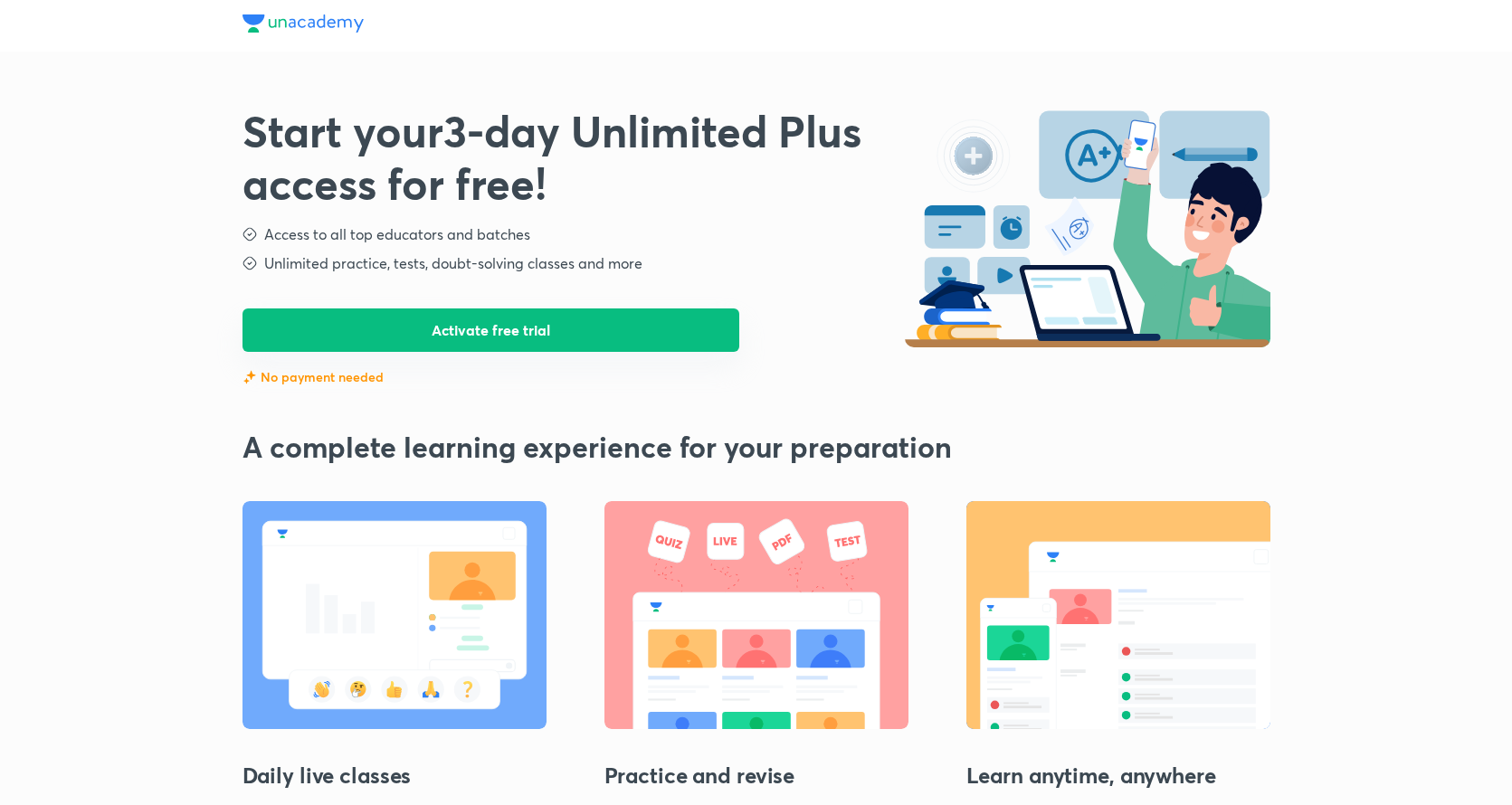
click at [537, 338] on button "Activate free trial" at bounding box center [490, 330] width 497 height 44
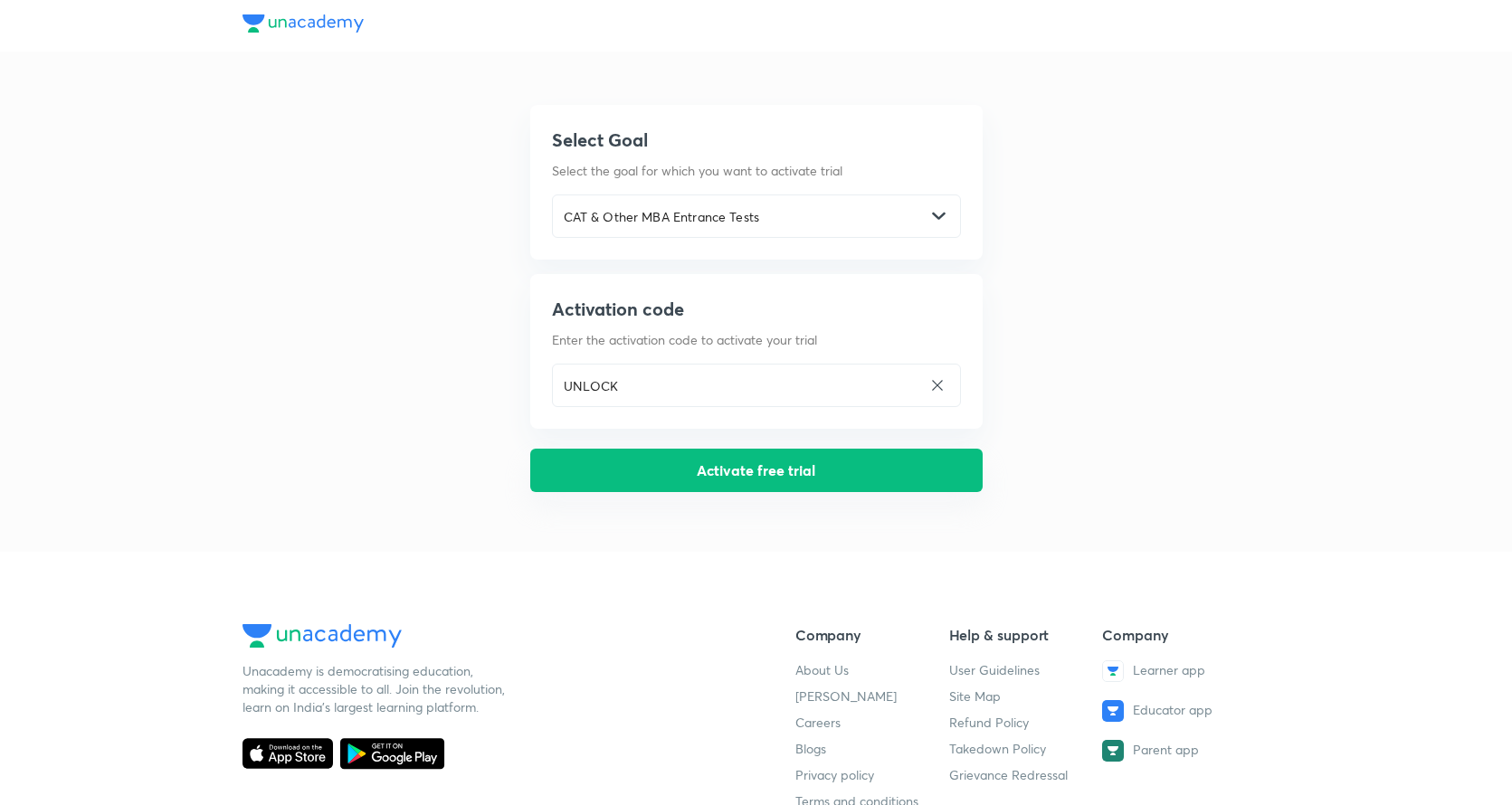
click at [580, 482] on button "Activate free trial" at bounding box center [756, 470] width 452 height 44
click at [966, 468] on button "Activate free trial" at bounding box center [756, 470] width 452 height 44
